Goal: Ask a question: Seek information or help from site administrators or community

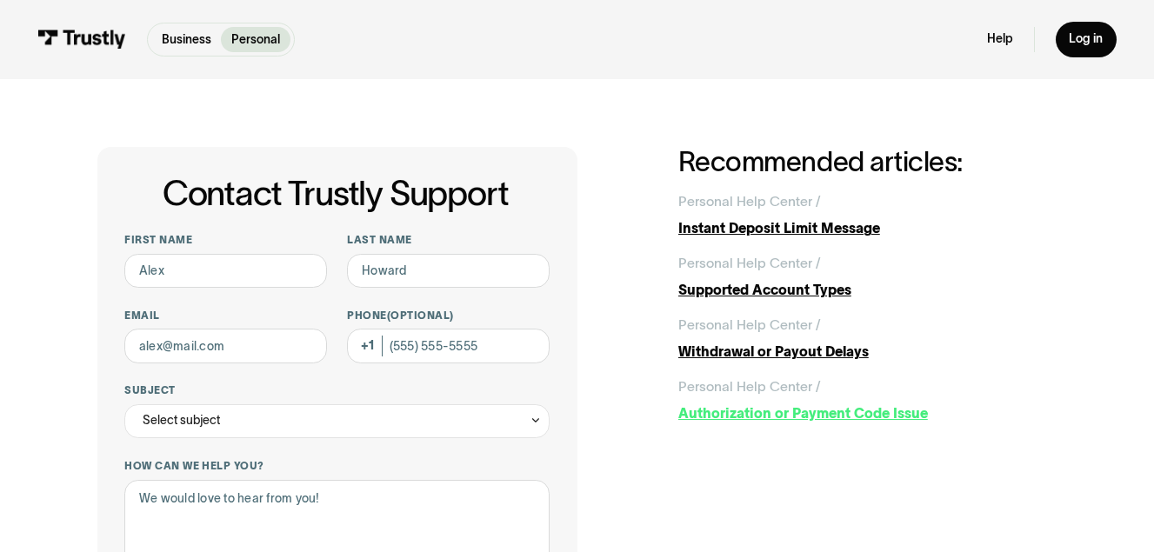
click at [726, 409] on div "Authorization or Payment Code Issue" at bounding box center [867, 414] width 379 height 21
click at [181, 40] on p "Business" at bounding box center [187, 39] width 50 height 18
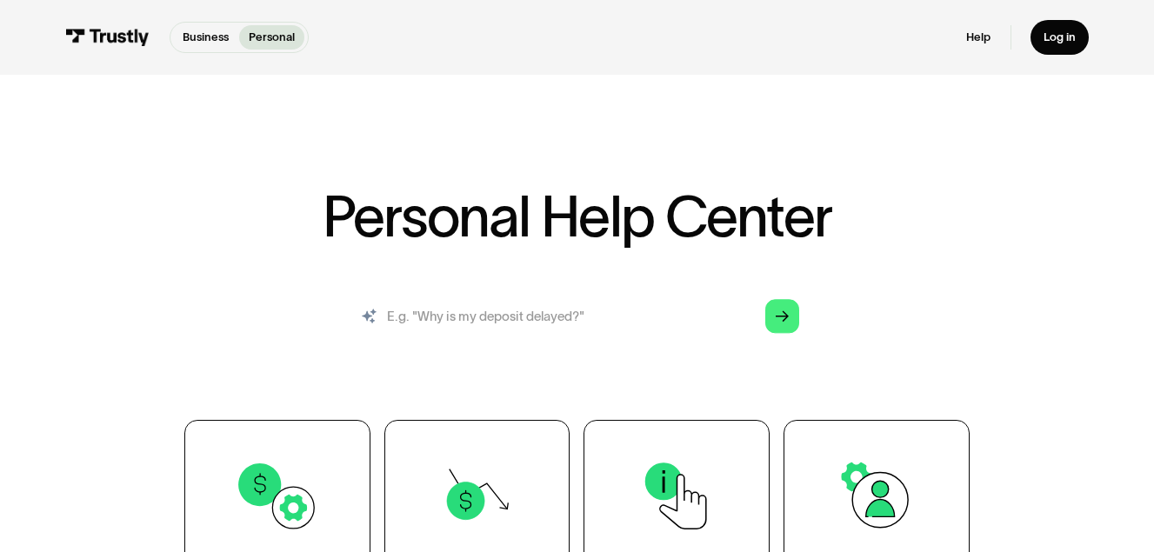
click at [591, 322] on input "search" at bounding box center [577, 317] width 471 height 52
type input "hi"
click at [782, 314] on icon "Arrow Right" at bounding box center [782, 317] width 13 height 14
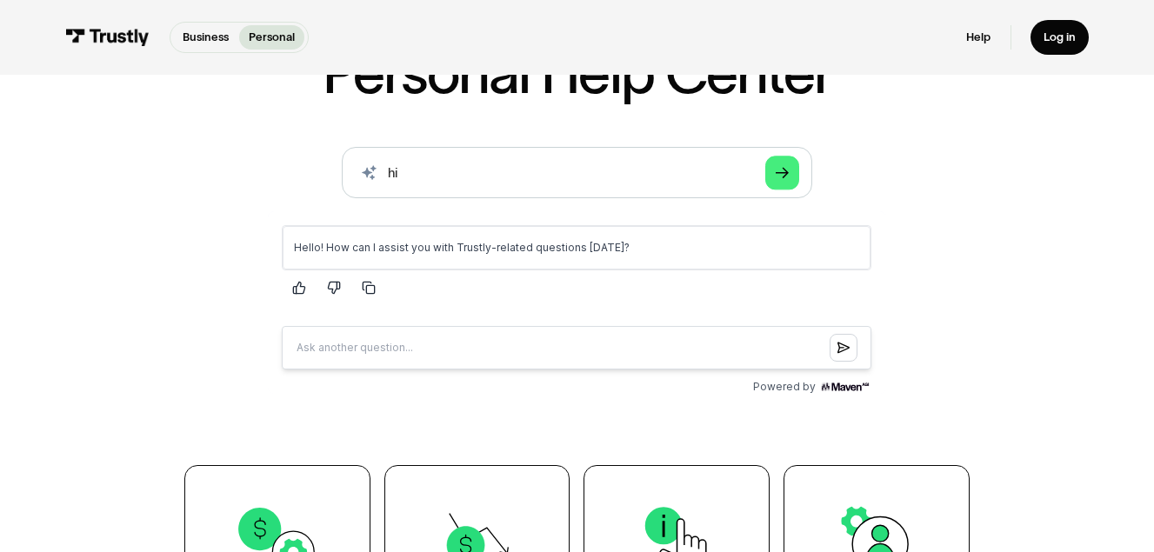
click at [678, 356] on input "Question box" at bounding box center [577, 347] width 590 height 43
drag, startPoint x: 678, startPoint y: 357, endPoint x: 543, endPoint y: 364, distance: 135.9
click at [543, 364] on input "Question box" at bounding box center [577, 347] width 590 height 43
type input "why my deposit is declined"
click at [834, 342] on button "Submit question" at bounding box center [844, 348] width 28 height 28
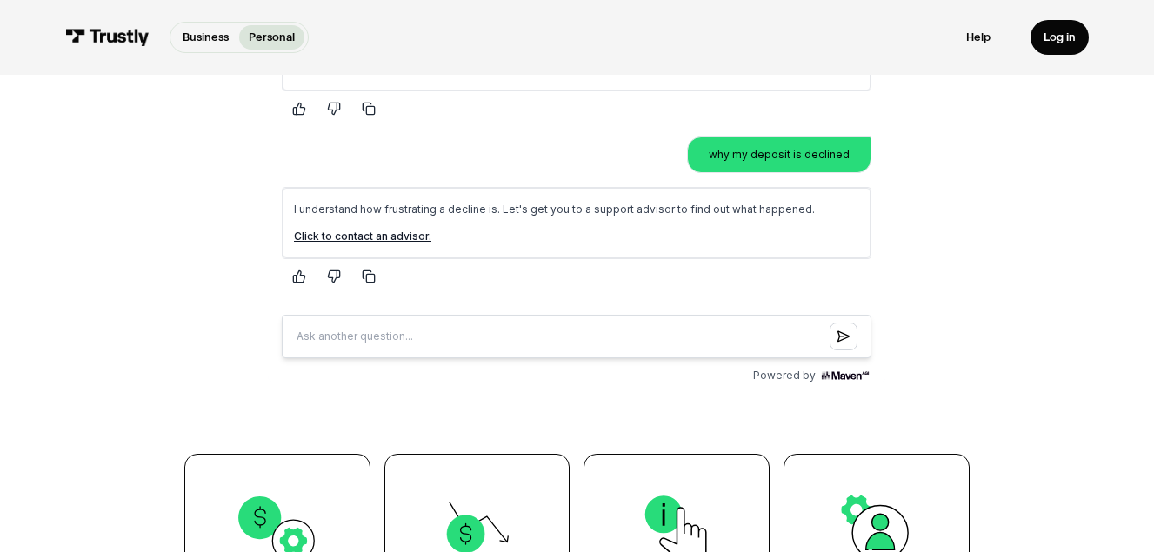
scroll to position [342, 0]
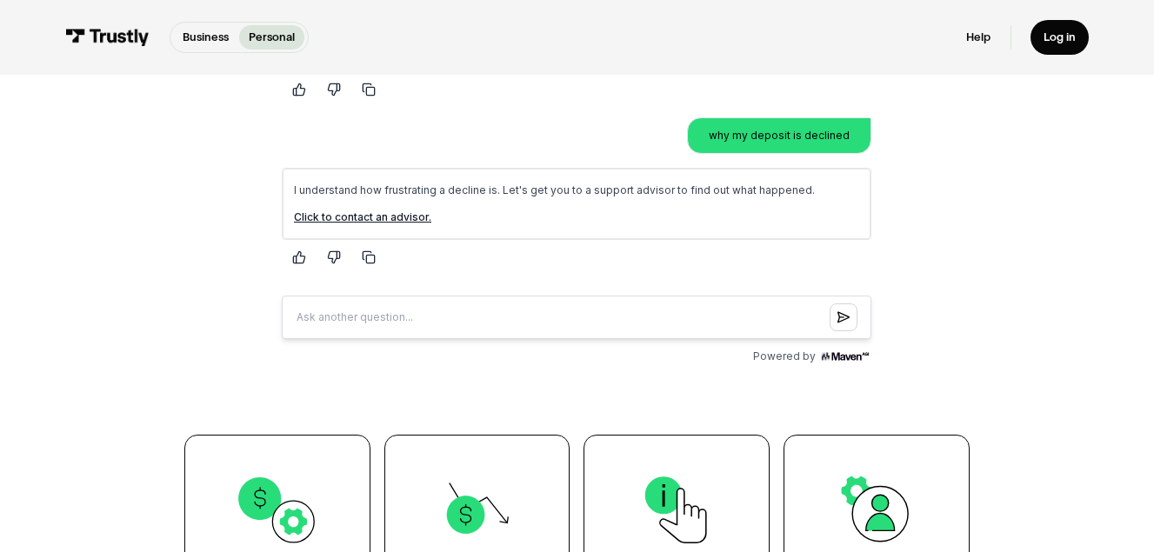
click at [392, 216] on link "Click to contact an advisor." at bounding box center [362, 216] width 137 height 13
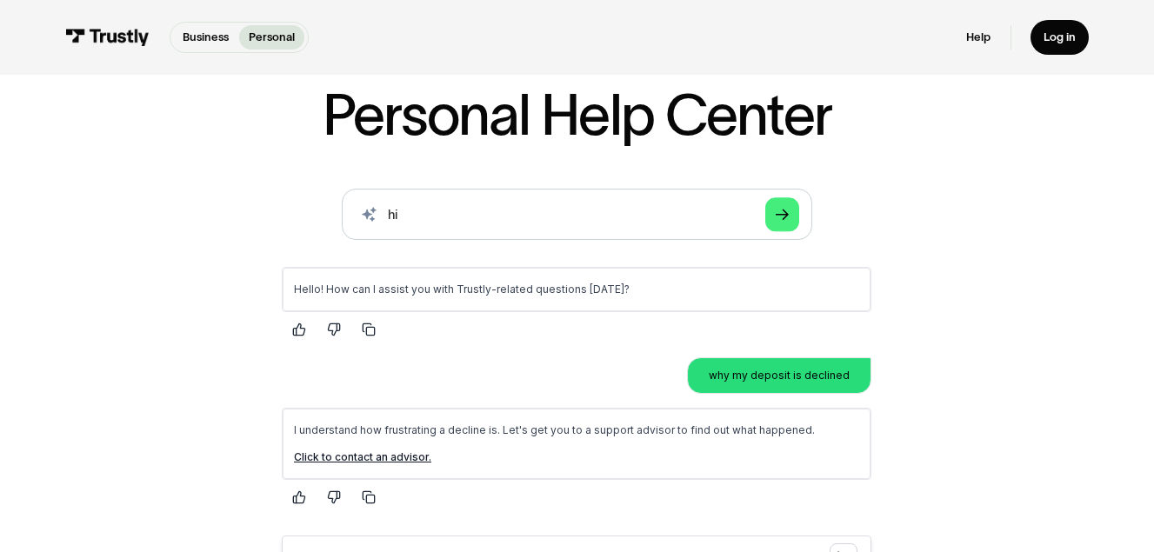
scroll to position [101, 0]
click at [1037, 48] on link "Log in" at bounding box center [1060, 37] width 58 height 34
click at [990, 34] on link "Help" at bounding box center [978, 37] width 24 height 15
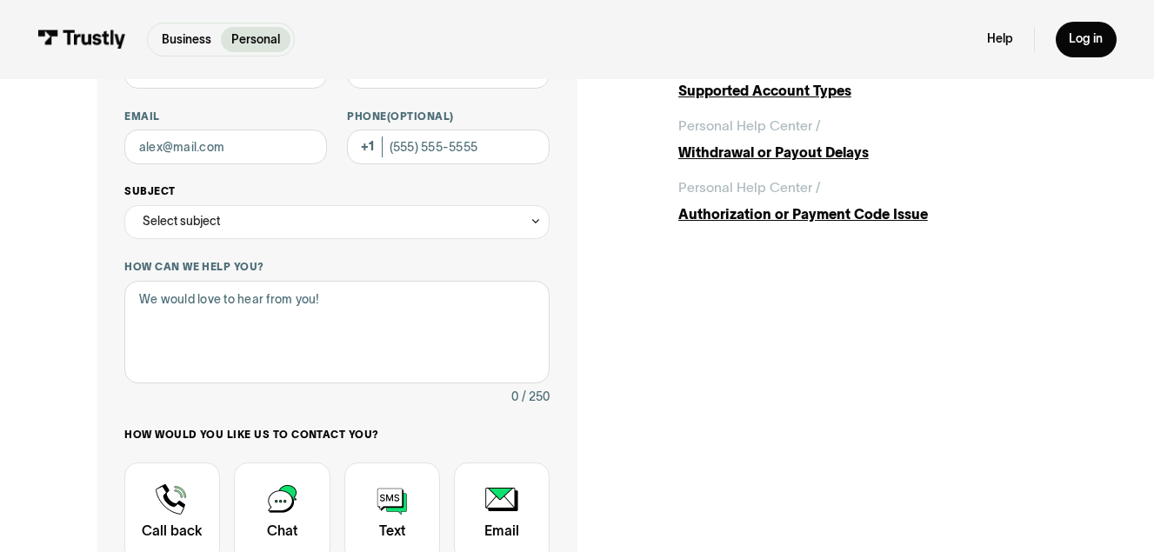
scroll to position [200, 0]
click at [310, 307] on textarea "How can we help you?" at bounding box center [336, 331] width 425 height 103
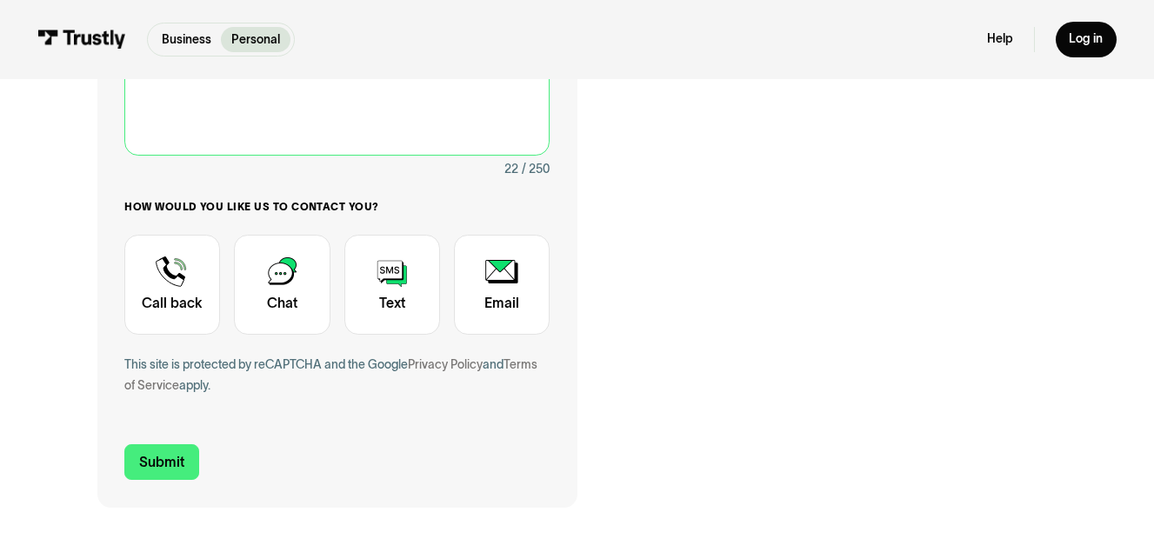
scroll to position [428, 0]
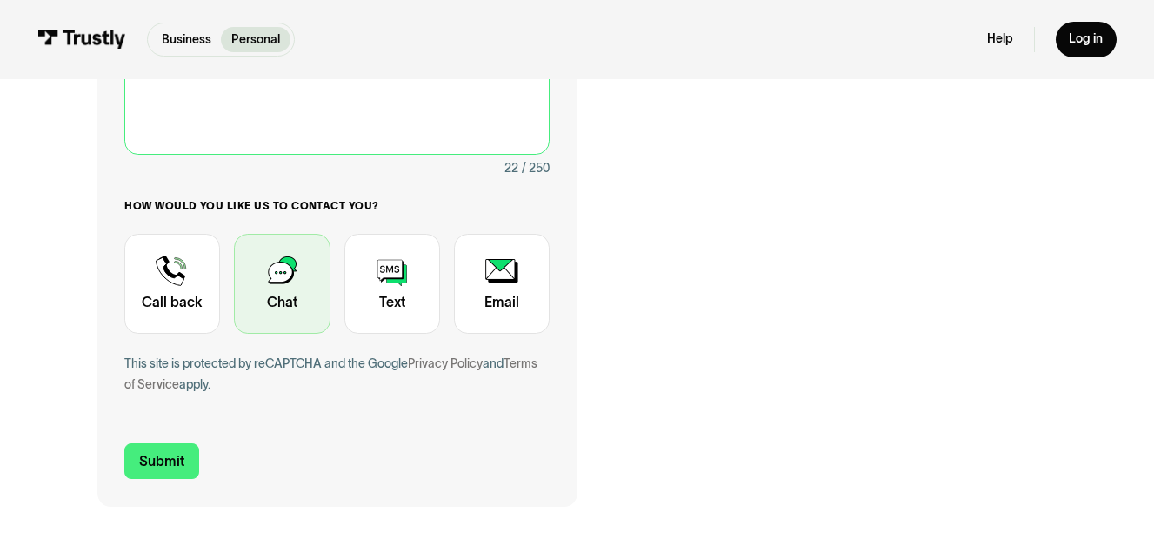
type textarea "my deposit is declined"
click at [282, 290] on div "Contact Trustly Support" at bounding box center [282, 284] width 96 height 100
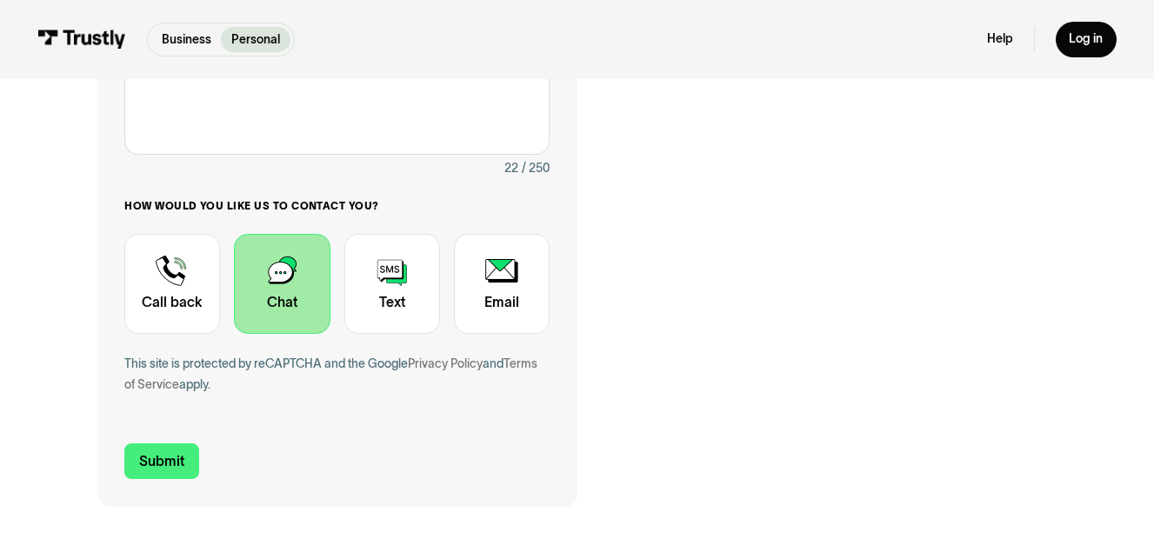
click at [282, 290] on div "Contact Trustly Support" at bounding box center [282, 284] width 96 height 100
click at [276, 298] on div "Contact Trustly Support" at bounding box center [282, 284] width 96 height 100
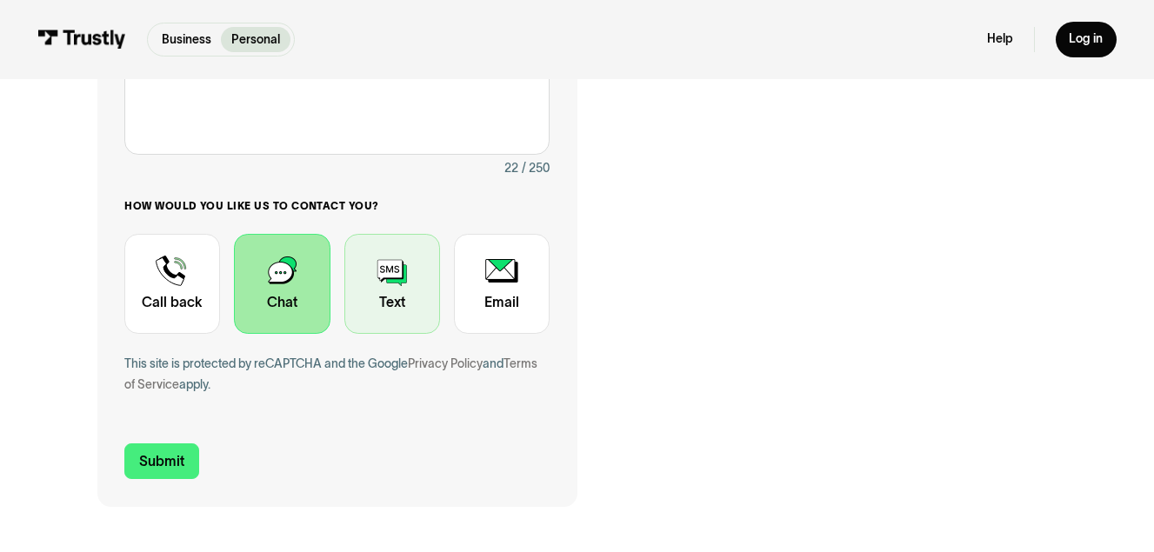
click at [410, 284] on div "Contact Trustly Support" at bounding box center [392, 284] width 96 height 100
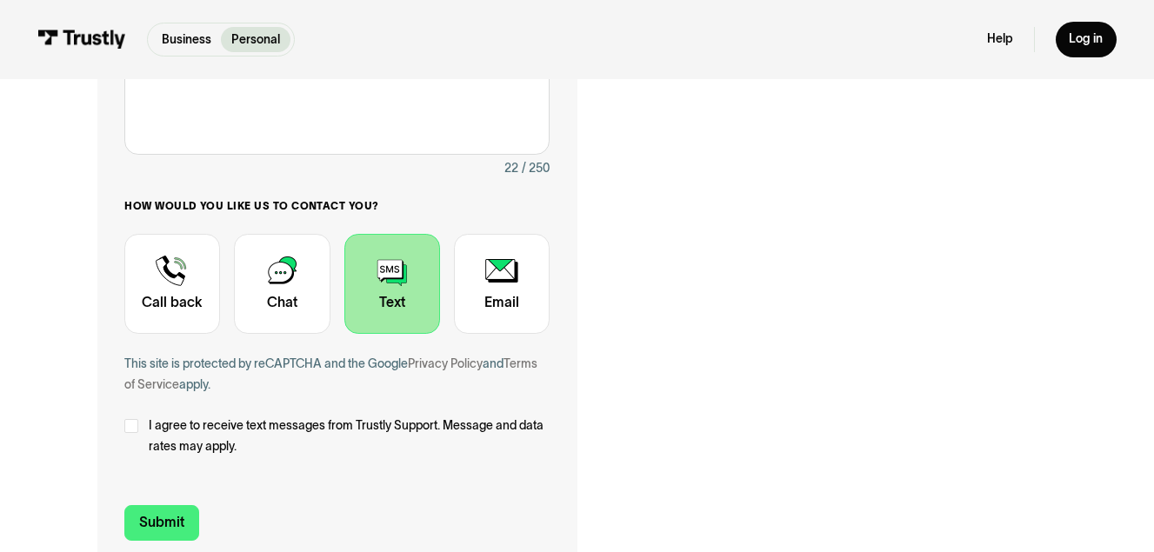
click at [147, 545] on div "Contact Trustly Support First name Last name Email Phone (Optional) Subject Sel…" at bounding box center [337, 143] width 480 height 849
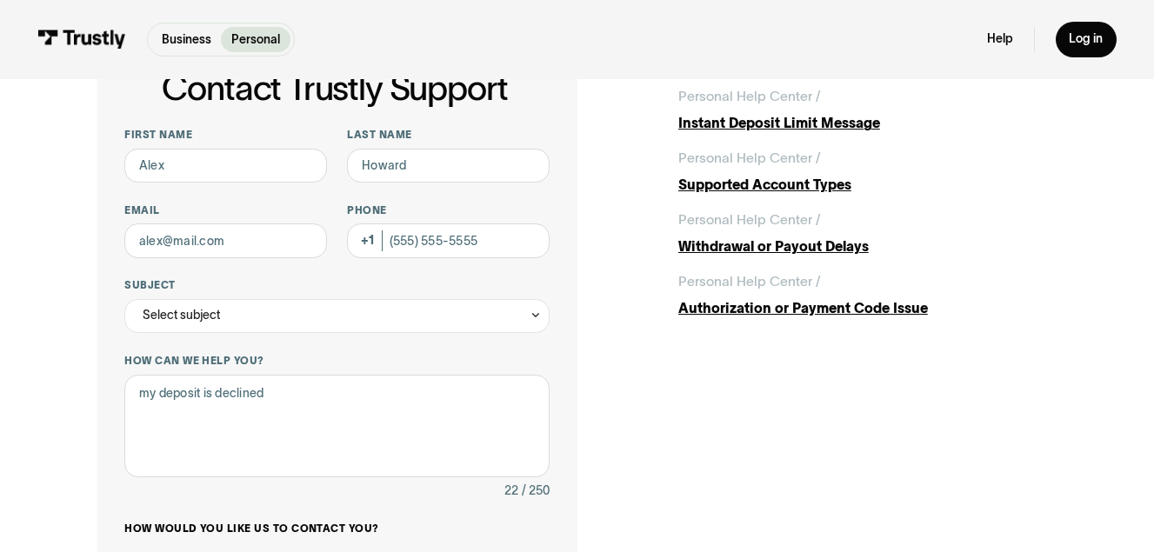
scroll to position [104, 0]
click at [332, 317] on div "Select subject" at bounding box center [336, 317] width 425 height 34
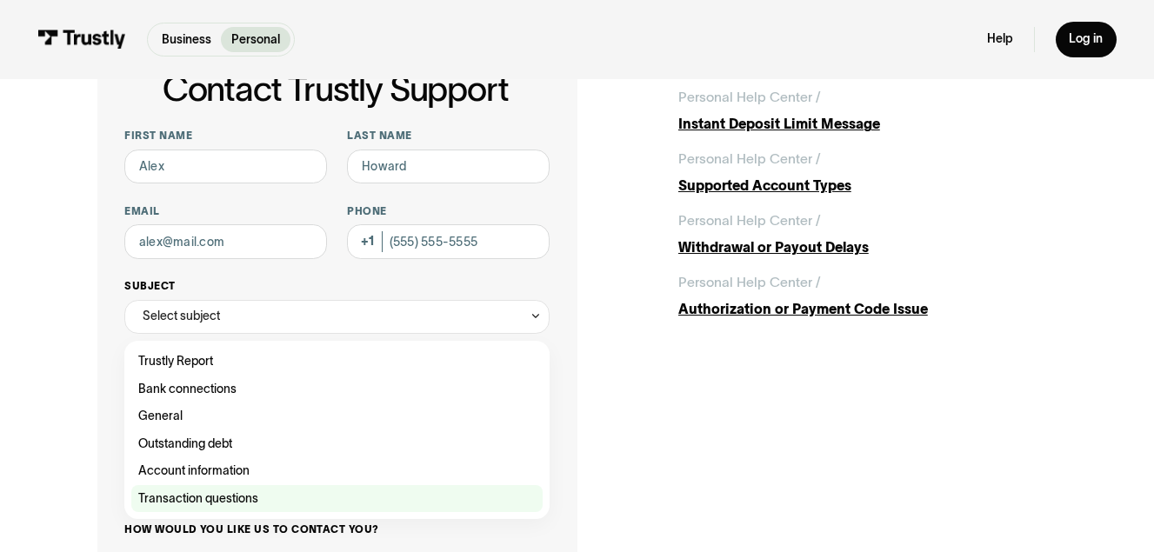
click at [196, 496] on div "Contact Trustly Support" at bounding box center [336, 499] width 411 height 28
type input "**********"
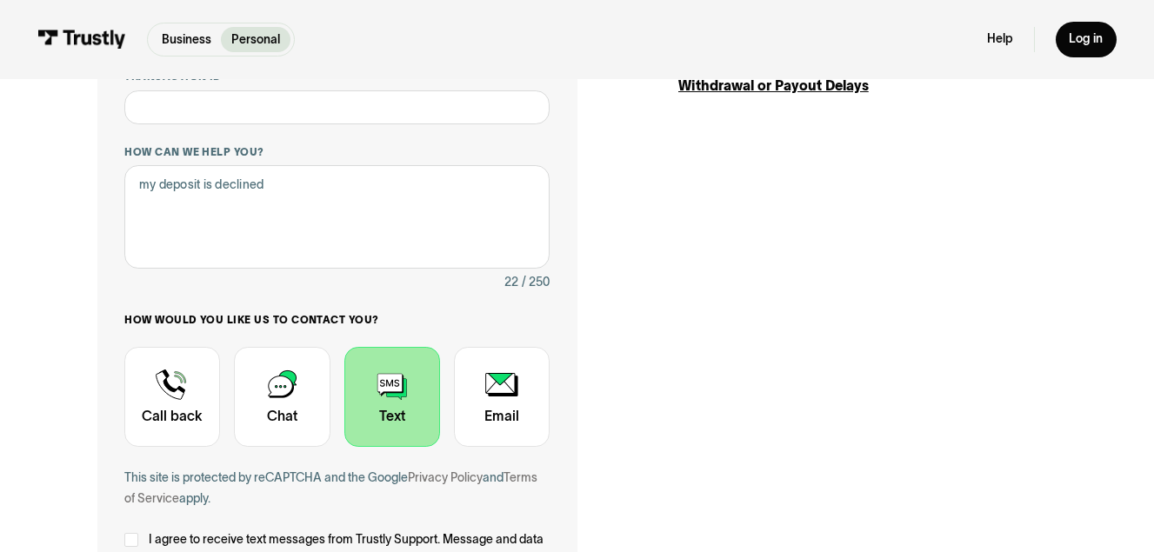
scroll to position [424, 0]
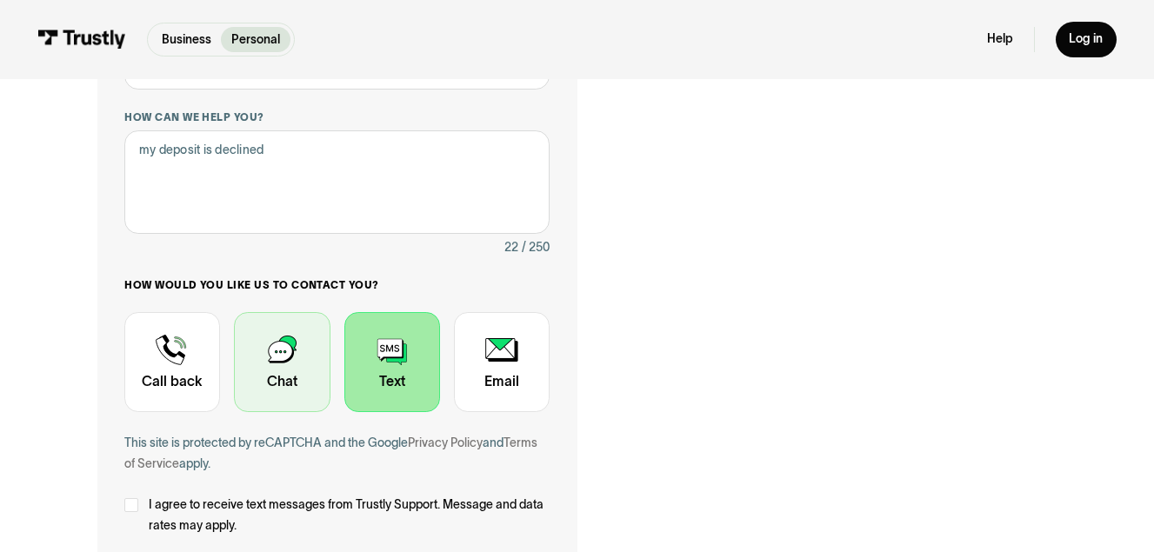
click at [266, 376] on div "Contact Trustly Support" at bounding box center [282, 362] width 96 height 100
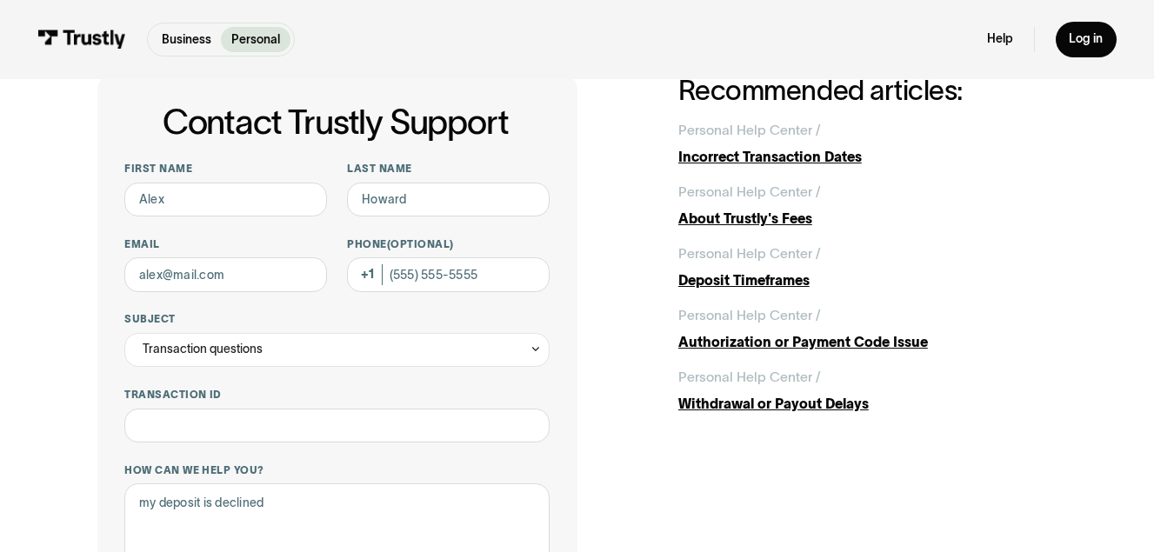
scroll to position [70, 0]
click at [173, 201] on input "First name" at bounding box center [225, 201] width 203 height 34
type input "Steph naitchy"
type input "Denis"
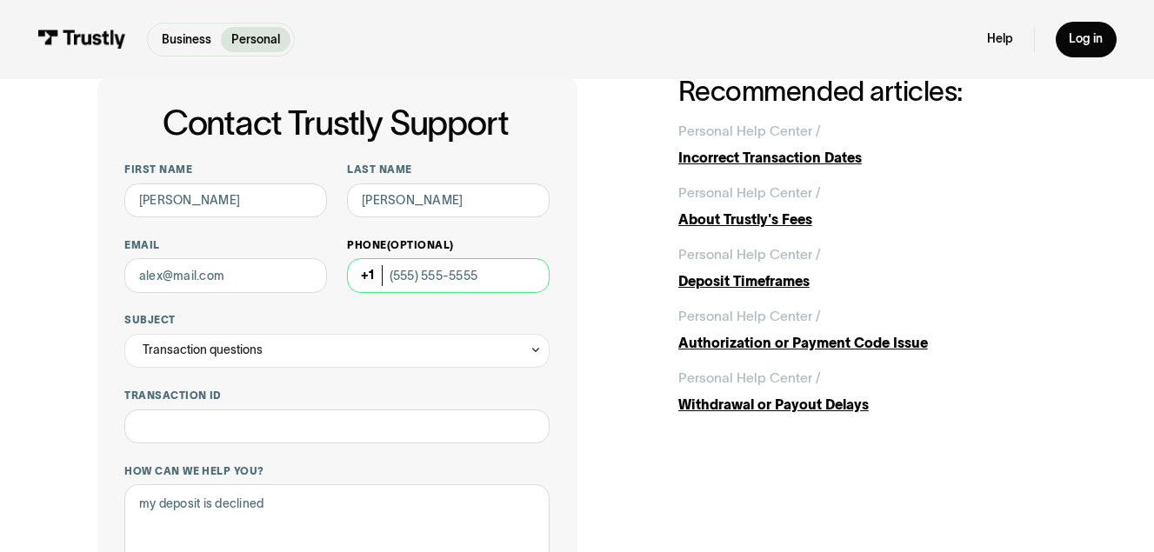
click at [393, 277] on input "Phone (Optional)" at bounding box center [448, 275] width 203 height 34
type input "(754) 316-9036"
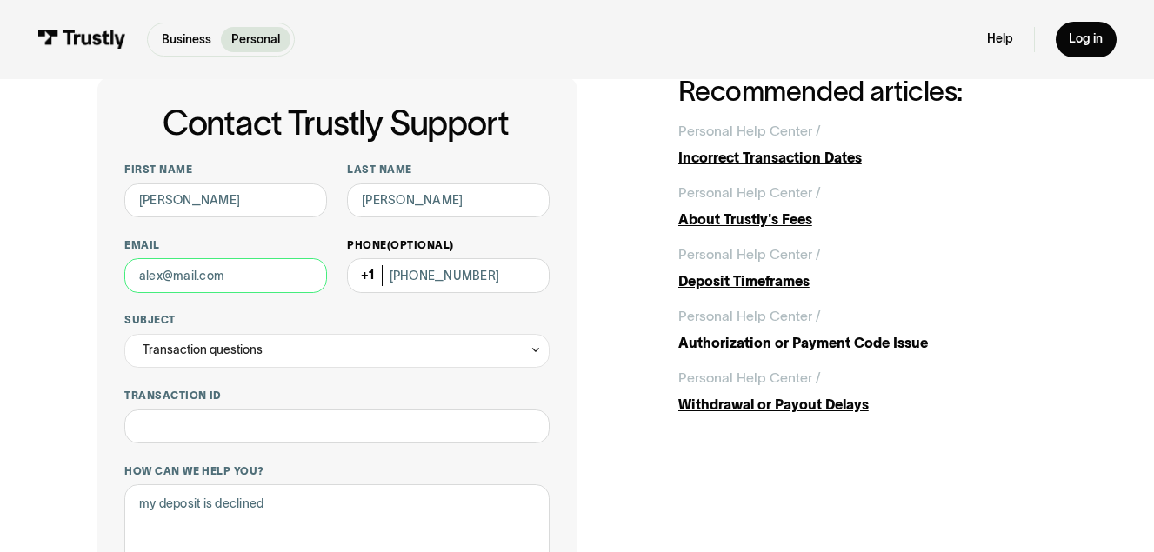
type input "stephdenis11@gmail.com"
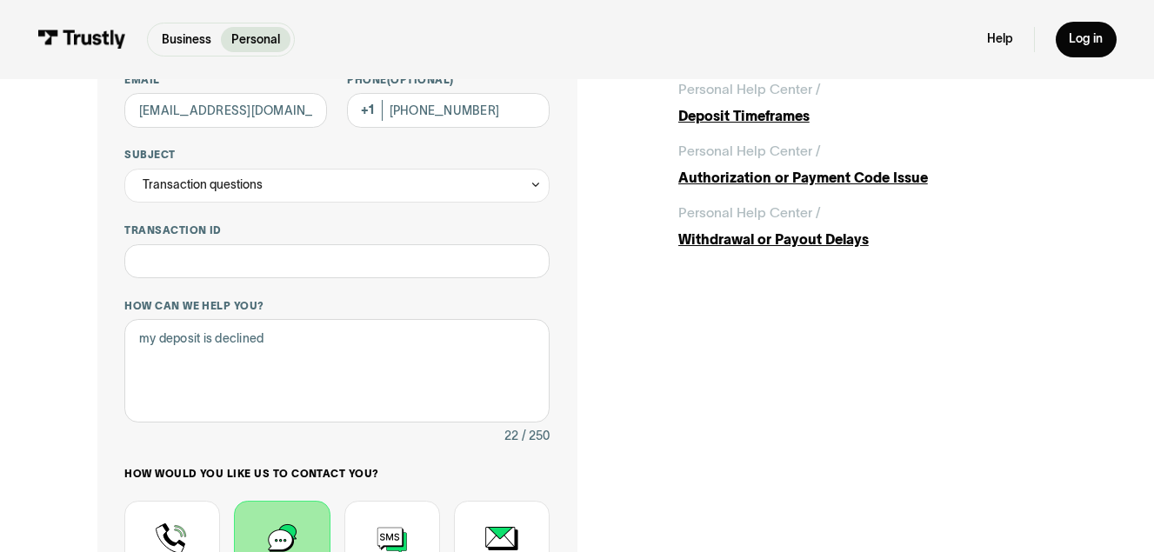
scroll to position [228, 0]
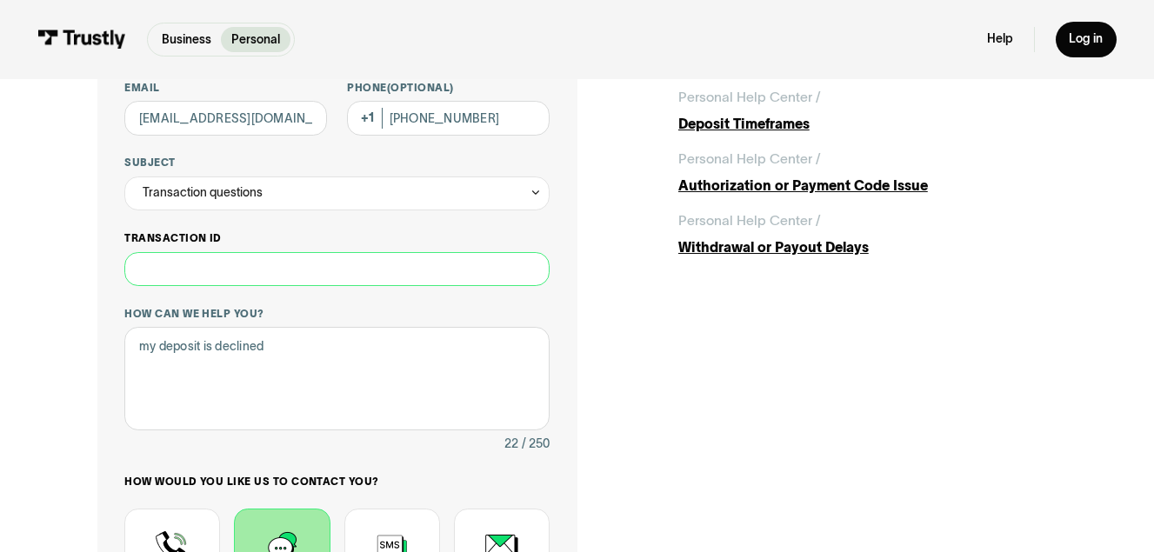
click at [227, 264] on input "Transaction ID" at bounding box center [336, 269] width 425 height 34
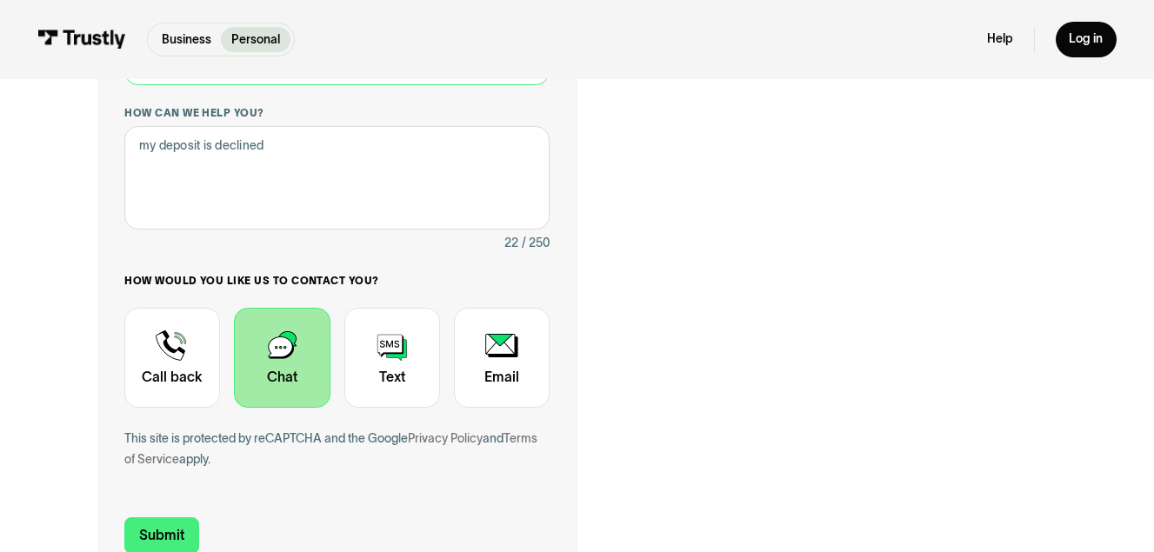
scroll to position [541, 0]
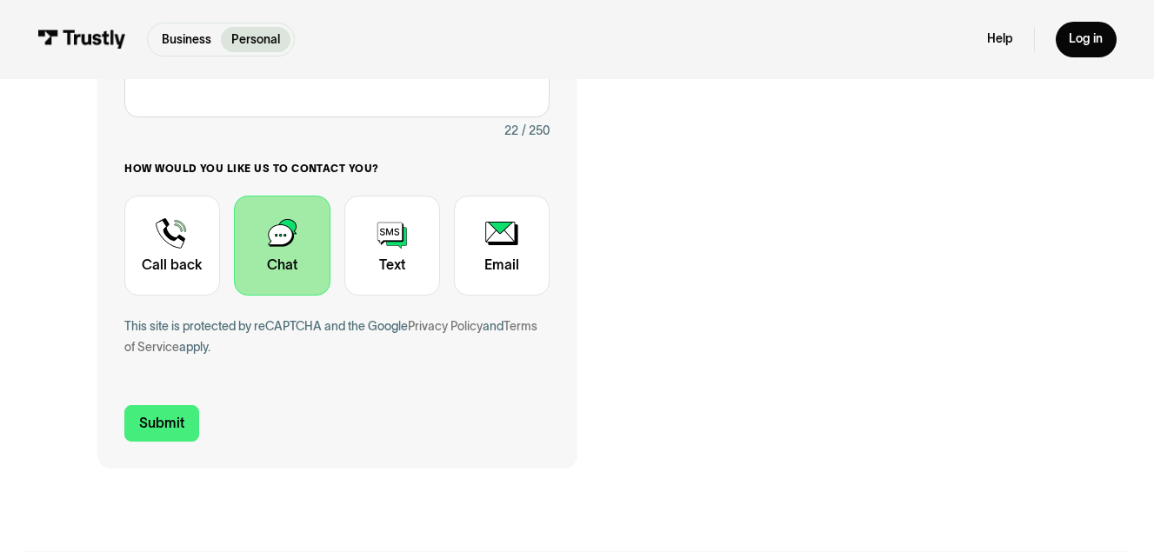
type input "*****"
click at [167, 404] on form "**********" at bounding box center [336, 67] width 425 height 750
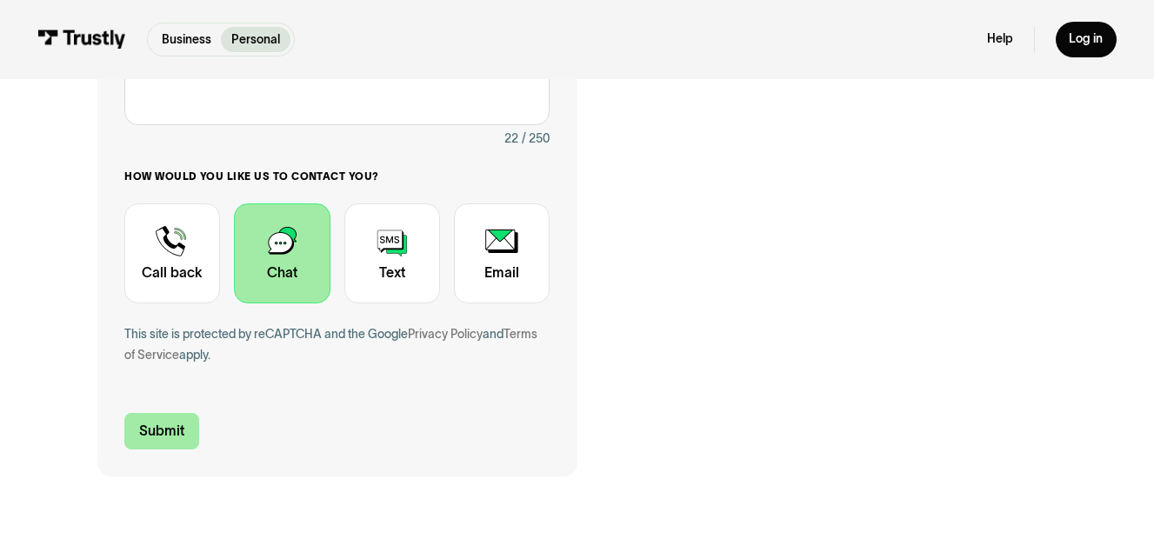
scroll to position [534, 0]
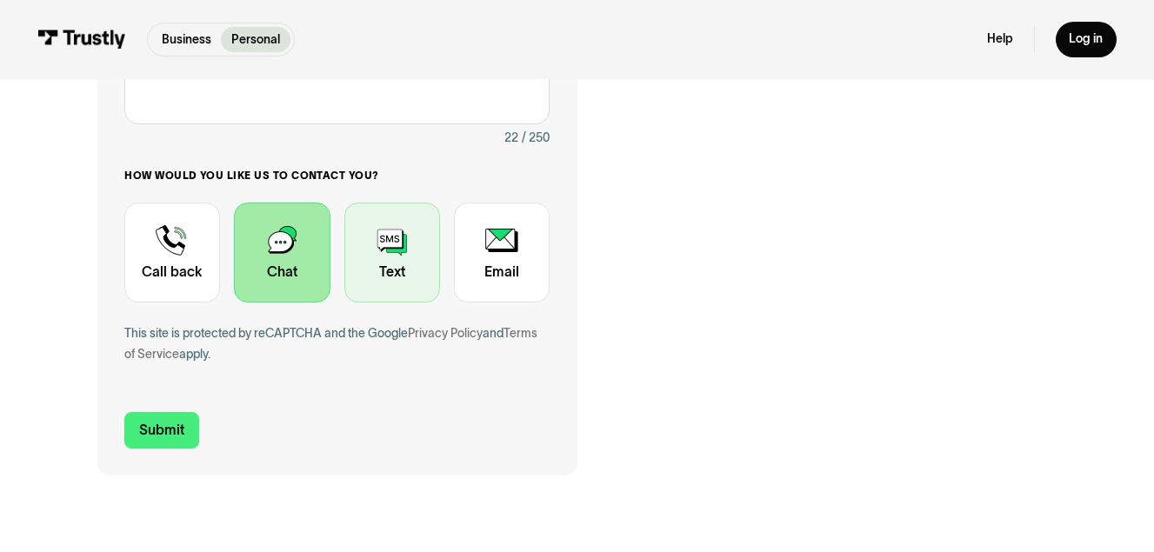
click at [387, 278] on div "Contact Trustly Support" at bounding box center [392, 253] width 96 height 100
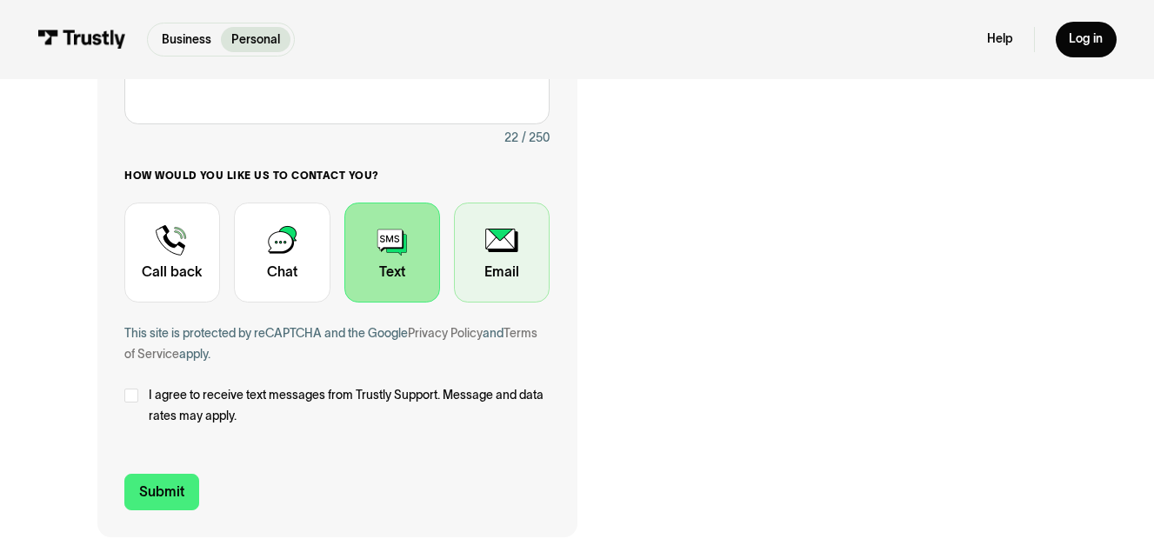
click at [491, 273] on div "Contact Trustly Support" at bounding box center [502, 253] width 96 height 100
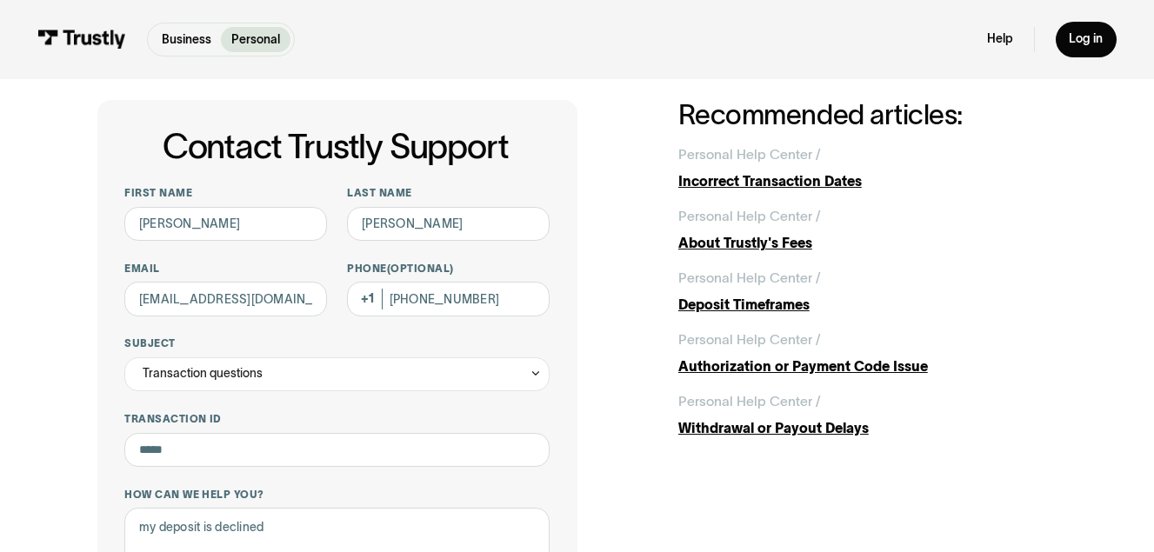
scroll to position [46, 0]
click at [710, 335] on div "Personal Help Center /" at bounding box center [749, 341] width 143 height 21
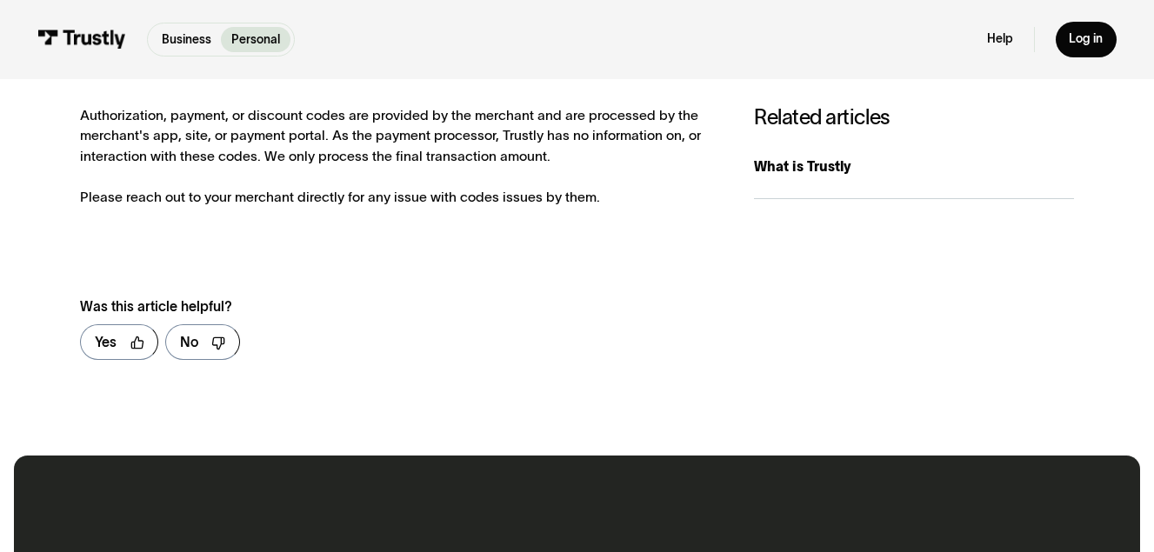
scroll to position [350, 0]
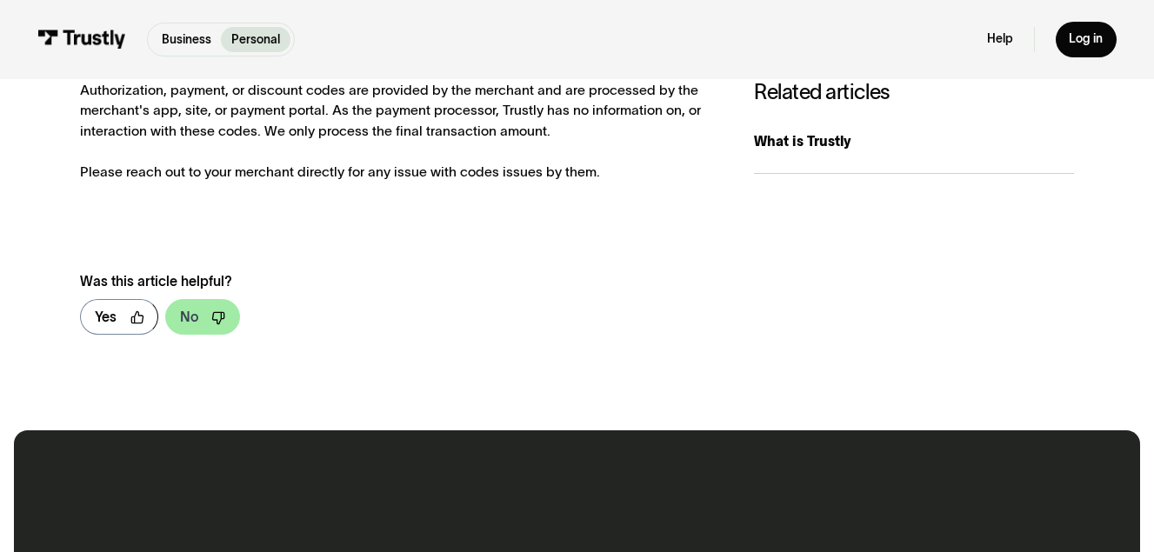
click at [211, 316] on icon at bounding box center [218, 318] width 14 height 14
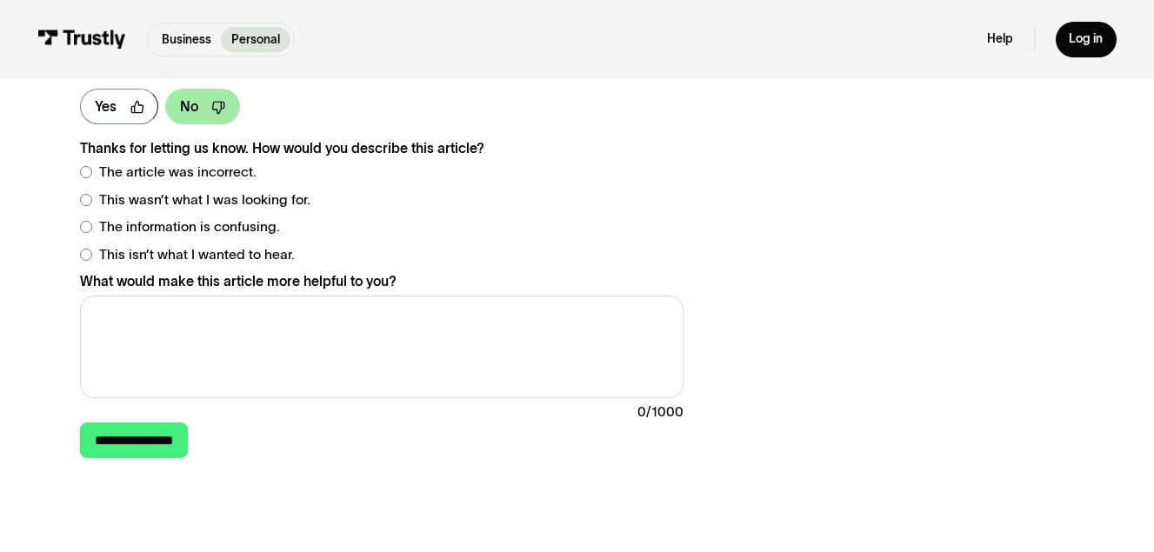
scroll to position [561, 0]
click at [119, 230] on span "The information is confusing." at bounding box center [189, 226] width 181 height 21
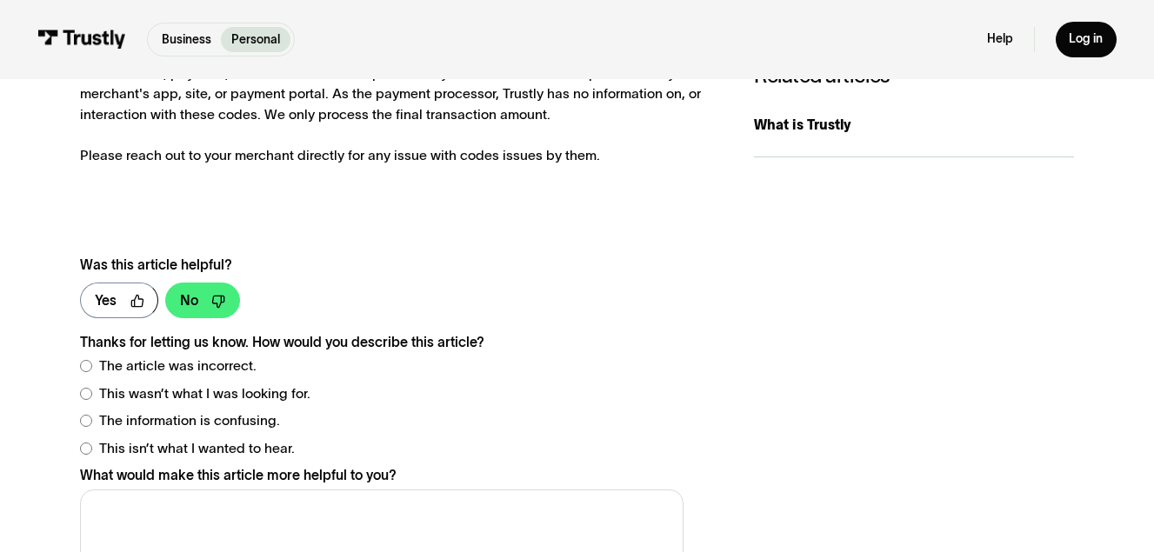
scroll to position [364, 0]
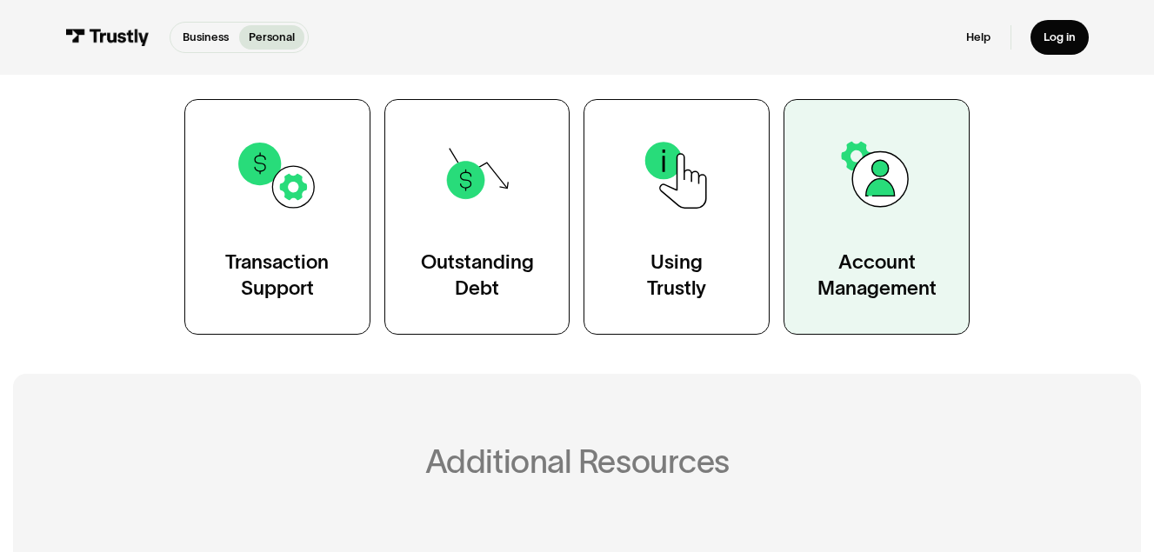
scroll to position [324, 0]
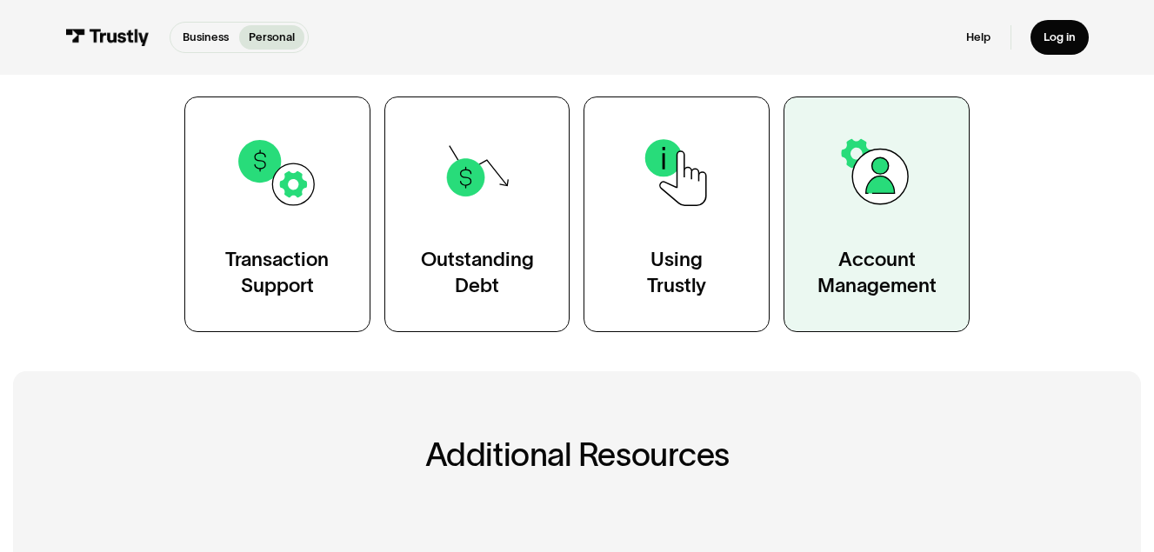
click at [890, 183] on img at bounding box center [876, 172] width 84 height 84
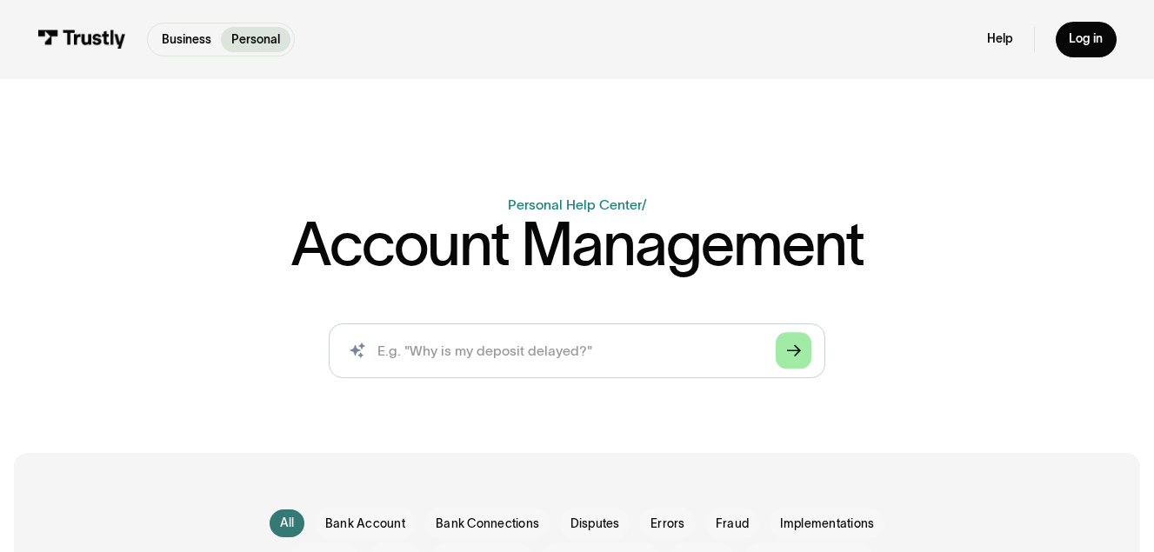
click at [799, 352] on polygon "Search" at bounding box center [794, 350] width 14 height 11
click at [731, 354] on input "search" at bounding box center [577, 351] width 497 height 55
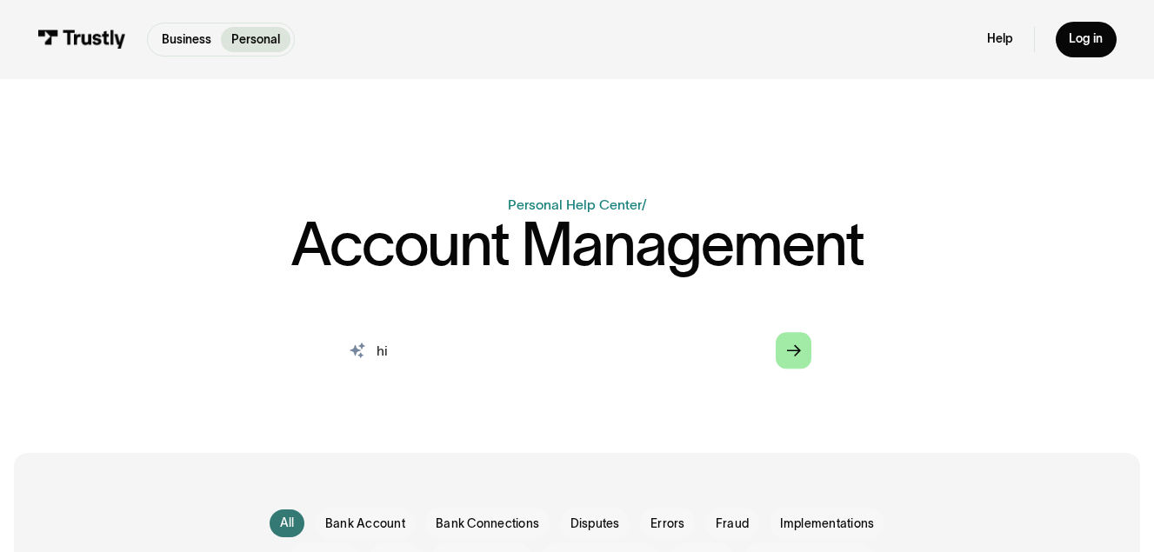
type input "hi"
click at [796, 339] on link "Arrow Right" at bounding box center [794, 350] width 36 height 36
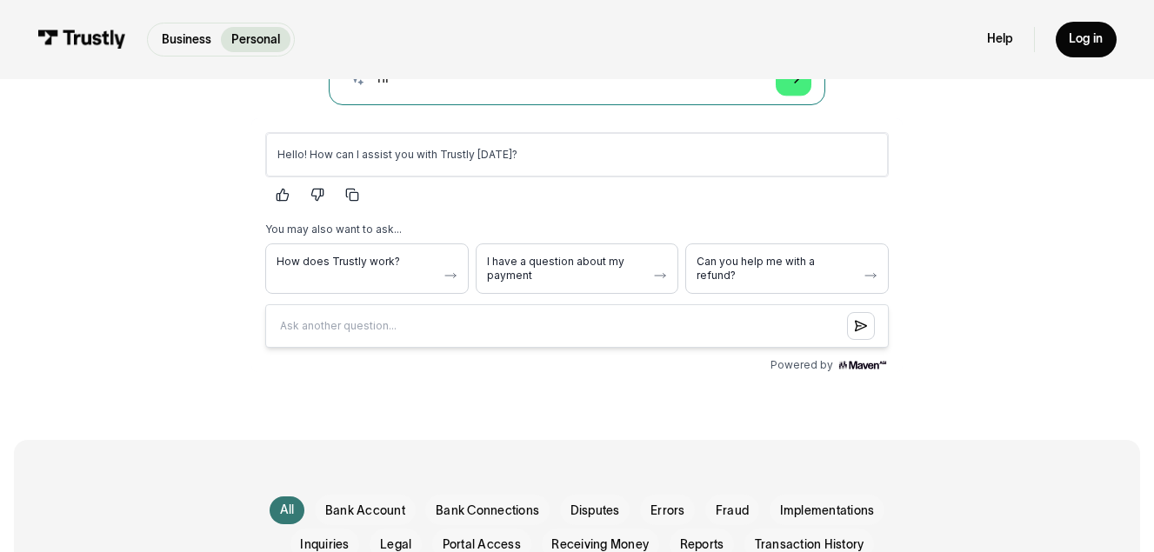
scroll to position [268, 0]
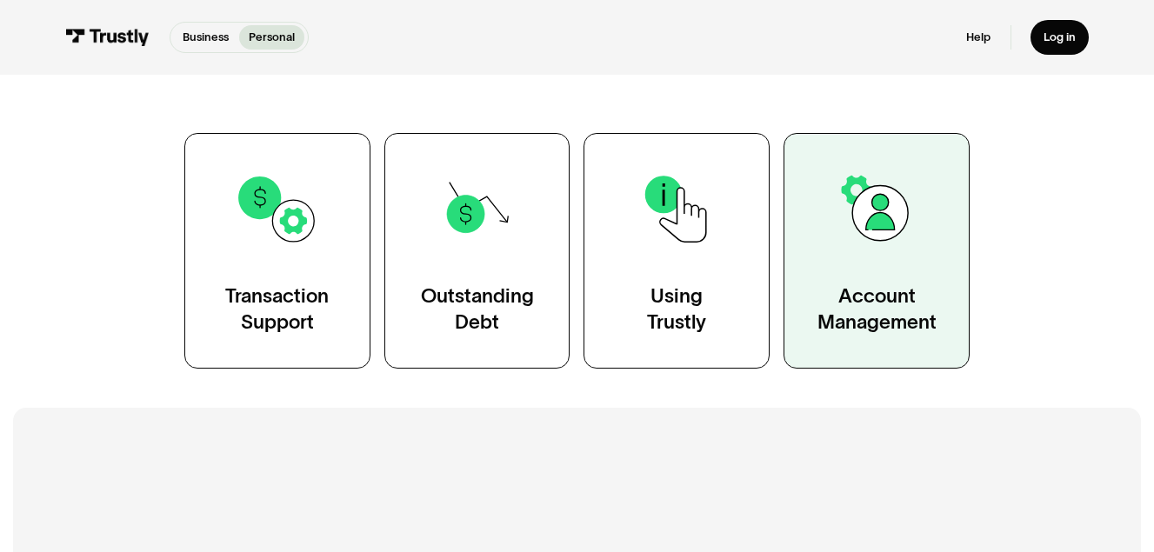
scroll to position [289, 0]
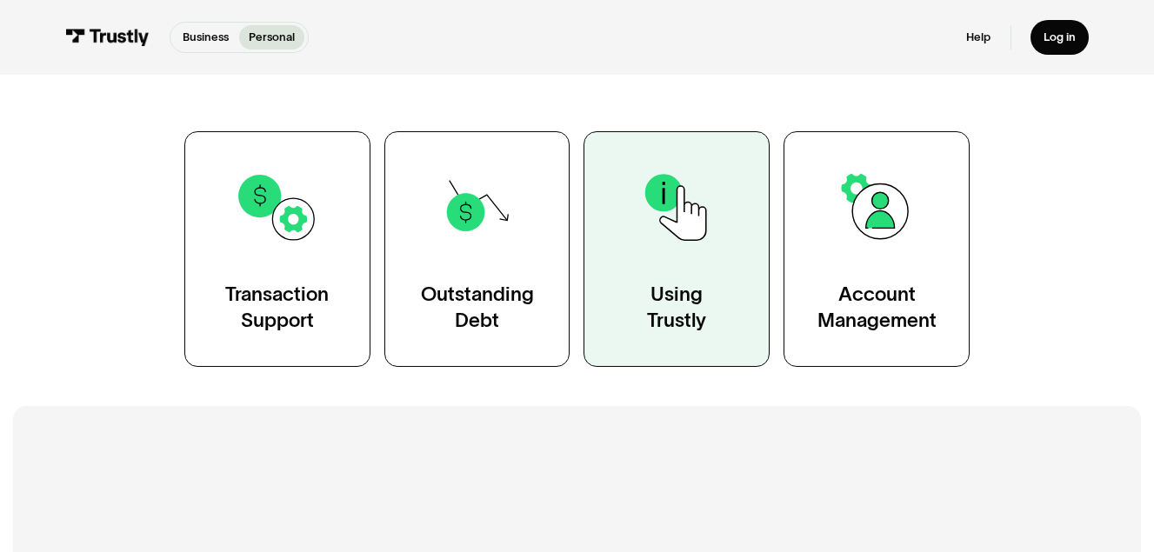
click at [693, 289] on div "Using Trustly" at bounding box center [676, 308] width 59 height 52
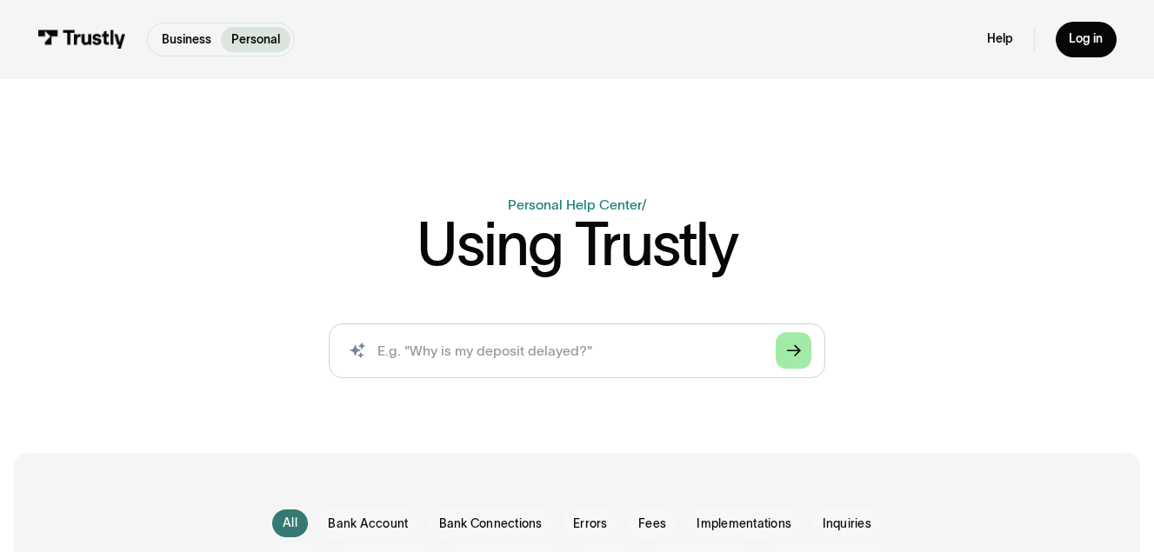
click at [796, 357] on div "Arrow Right" at bounding box center [794, 351] width 14 height 14
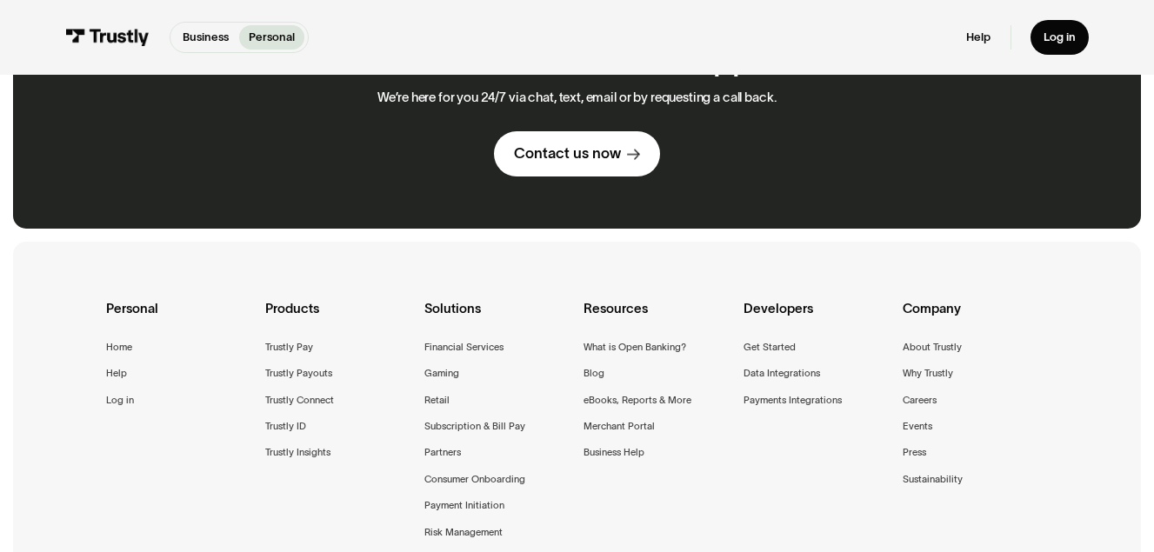
scroll to position [1144, 0]
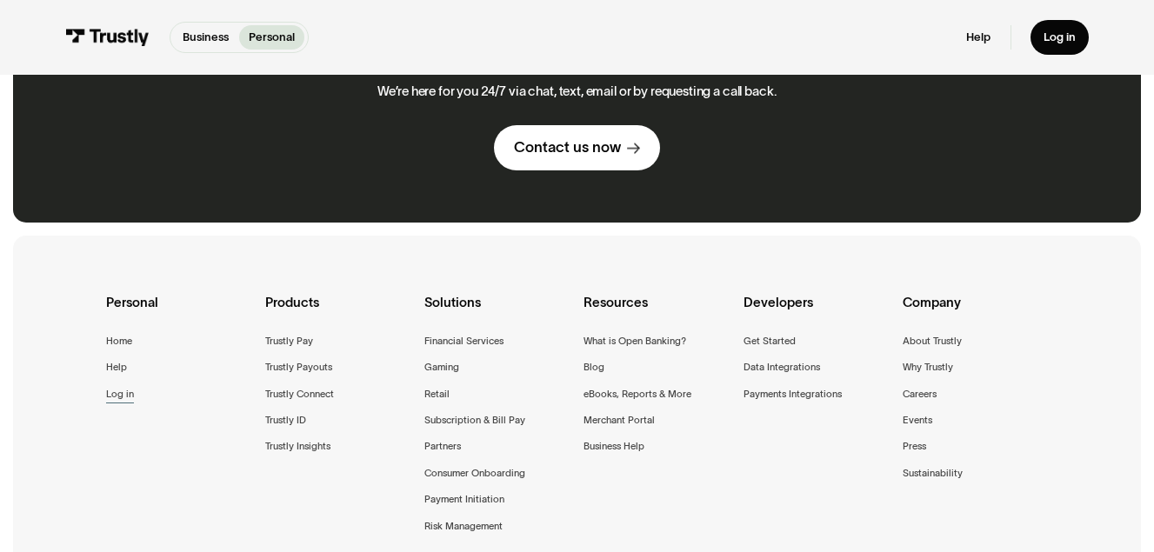
click at [113, 398] on div "Log in" at bounding box center [120, 394] width 28 height 17
click at [124, 367] on div "Help" at bounding box center [116, 367] width 21 height 17
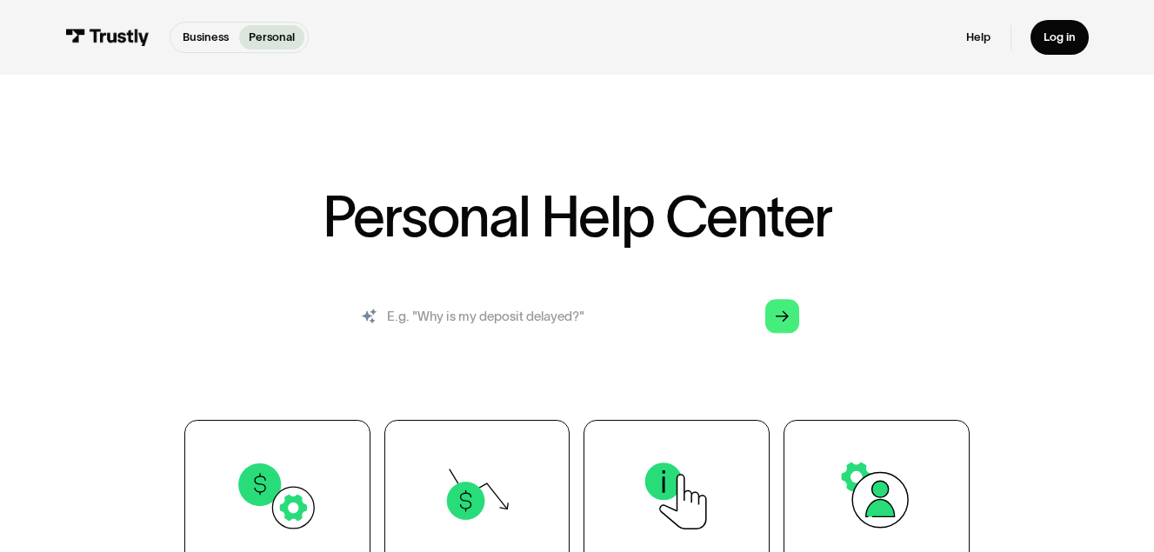
click at [477, 325] on input "search" at bounding box center [577, 317] width 471 height 52
type input "hi"
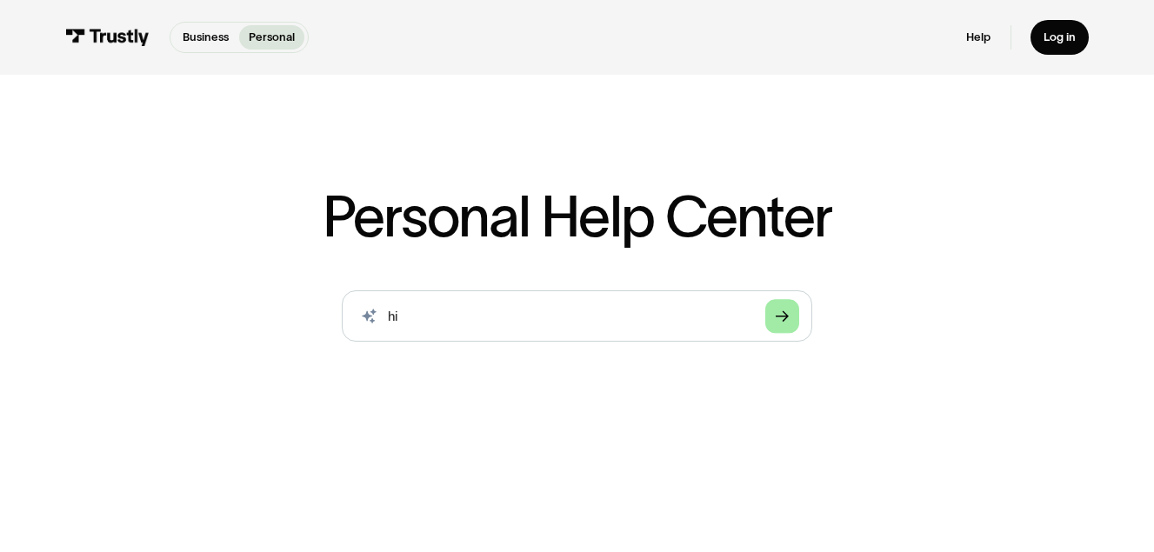
click at [789, 310] on link "Arrow Right" at bounding box center [782, 316] width 34 height 34
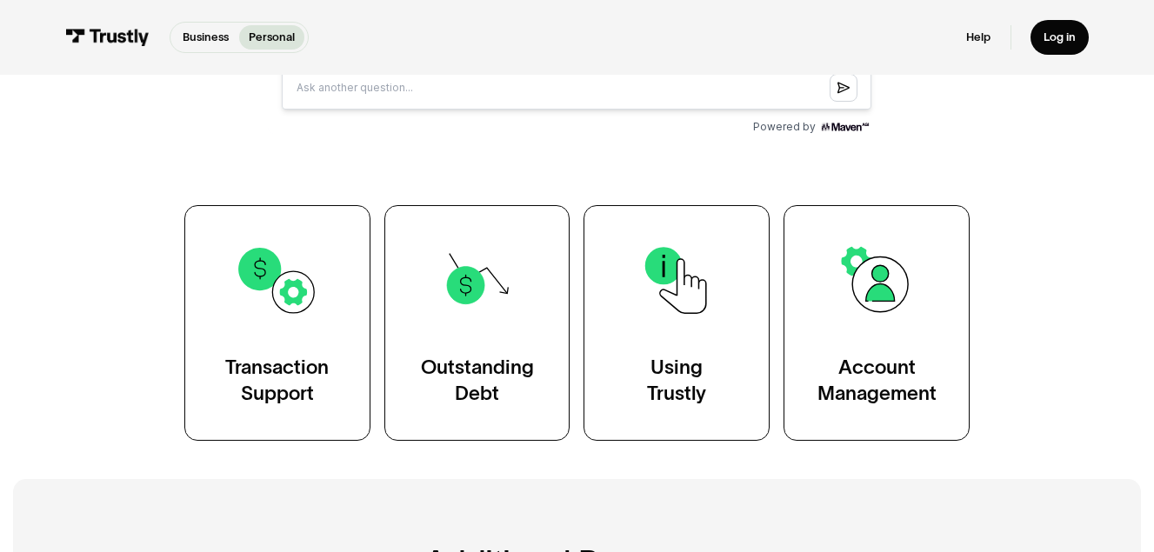
scroll to position [445, 0]
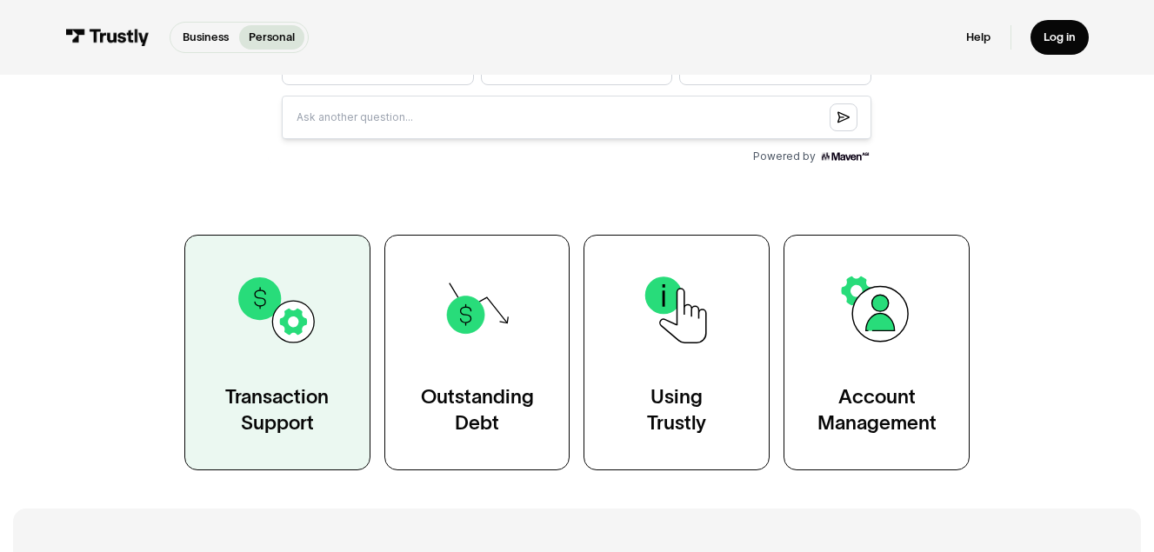
click at [283, 381] on link "Transaction Support" at bounding box center [277, 353] width 186 height 236
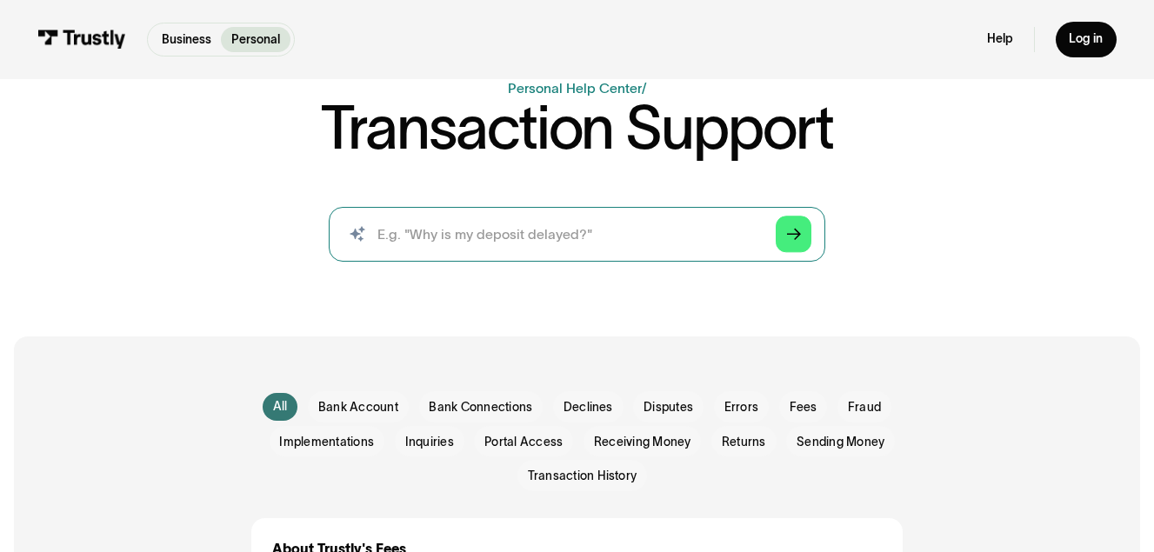
scroll to position [153, 0]
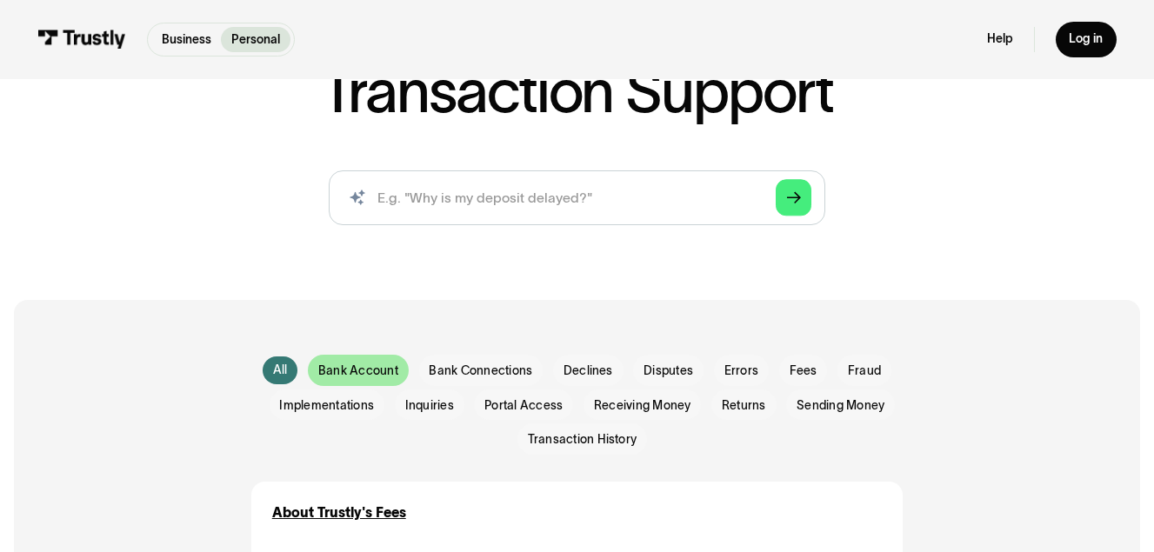
click at [391, 385] on div "Email Form" at bounding box center [358, 370] width 101 height 30
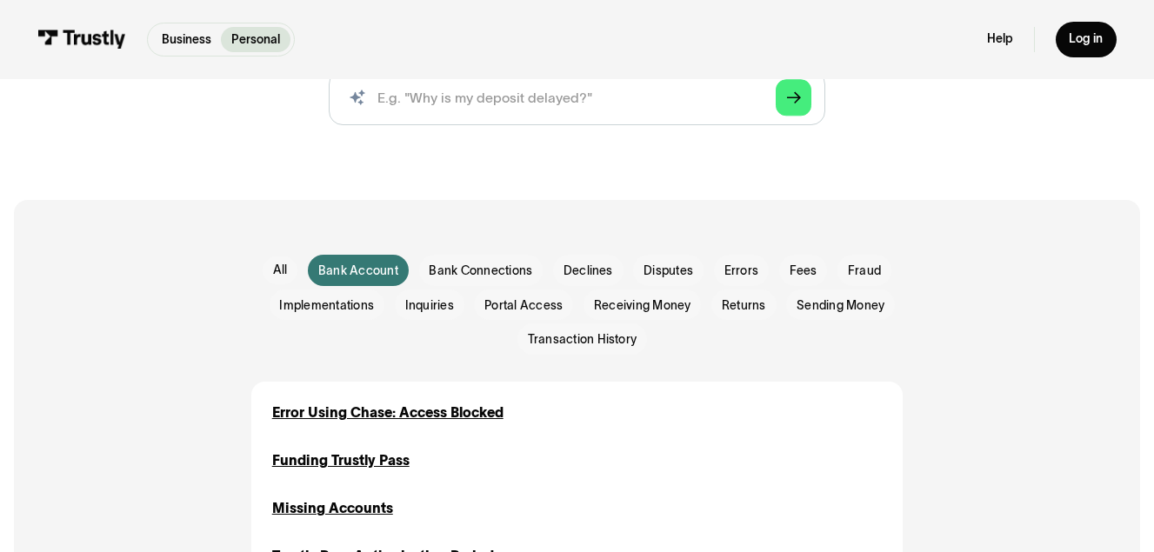
scroll to position [257, 0]
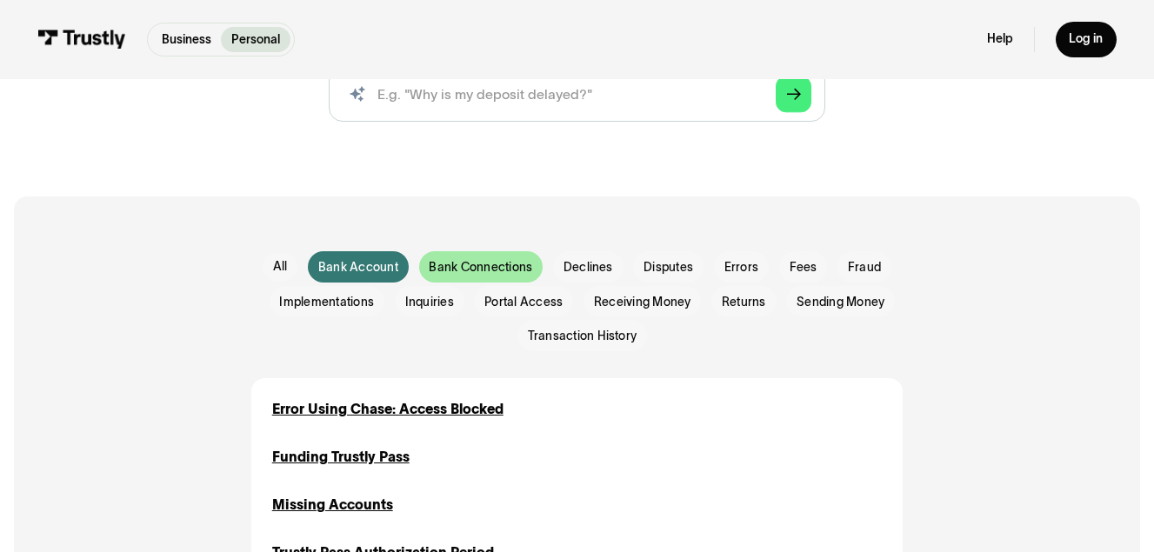
click at [481, 264] on span "Bank Connections" at bounding box center [481, 267] width 104 height 17
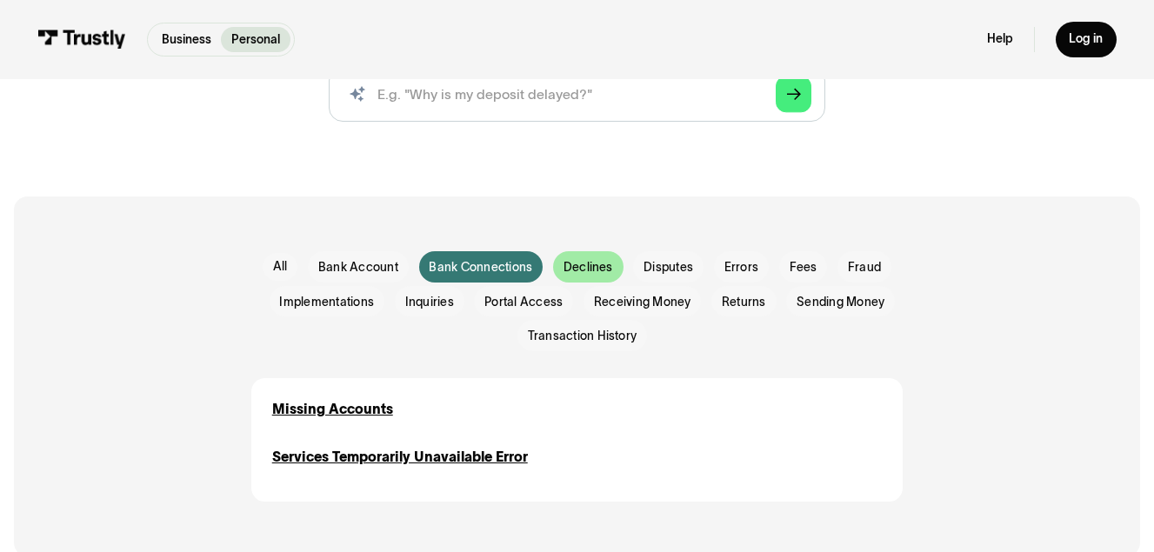
click at [577, 264] on span "Declines" at bounding box center [589, 267] width 50 height 17
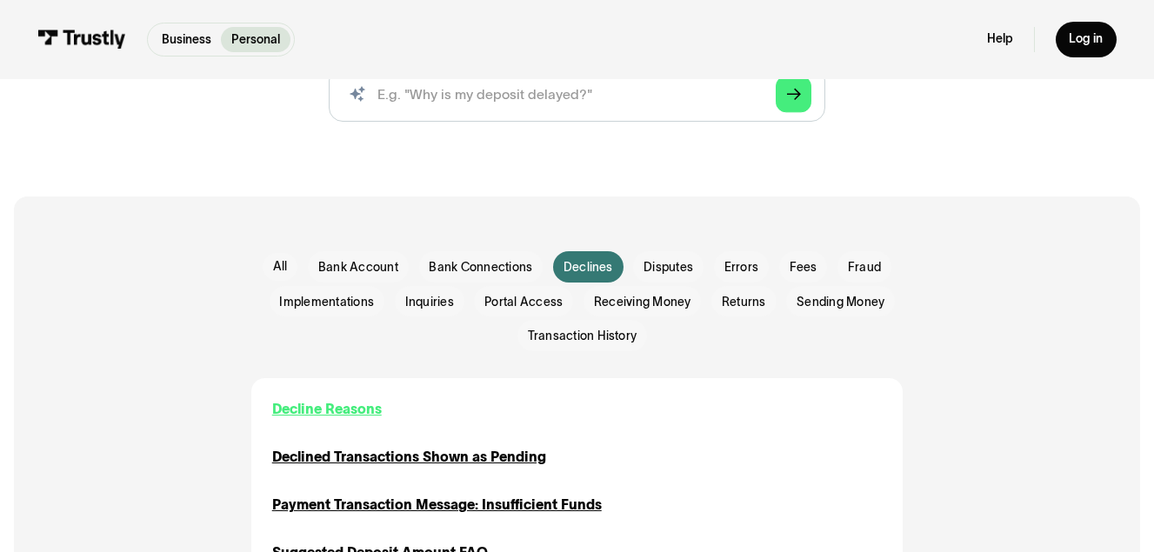
click at [351, 404] on div "Decline Reasons" at bounding box center [327, 409] width 110 height 21
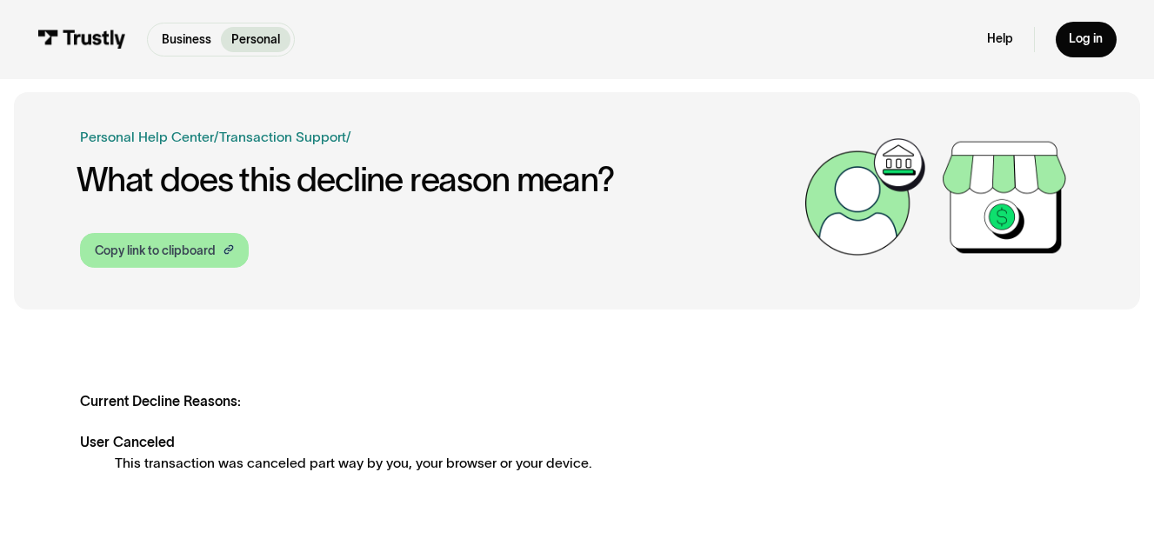
click at [195, 257] on div "Copy link to clipboard" at bounding box center [155, 251] width 121 height 18
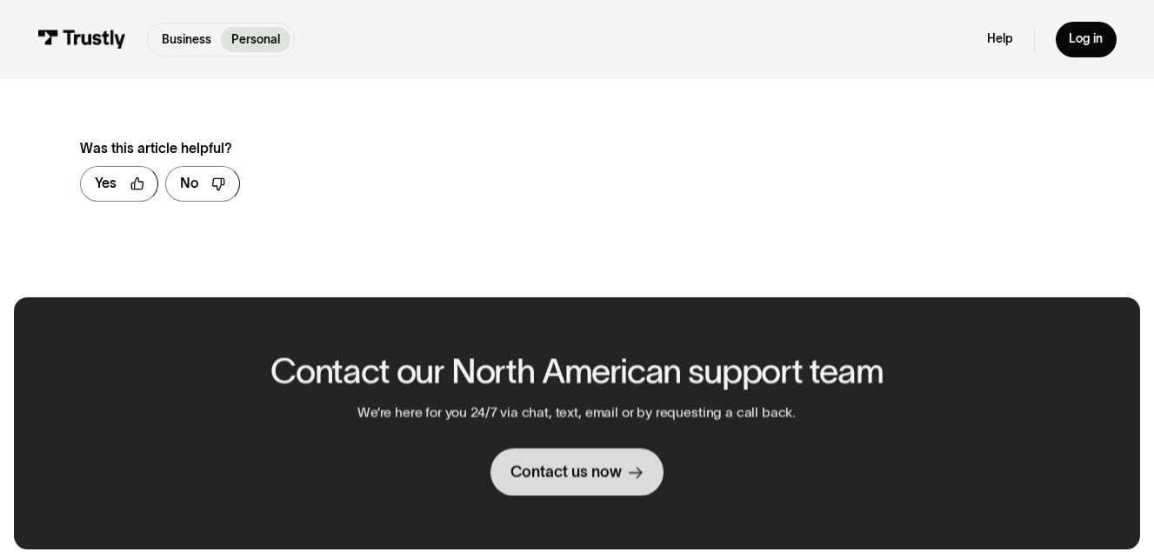
scroll to position [1577, 0]
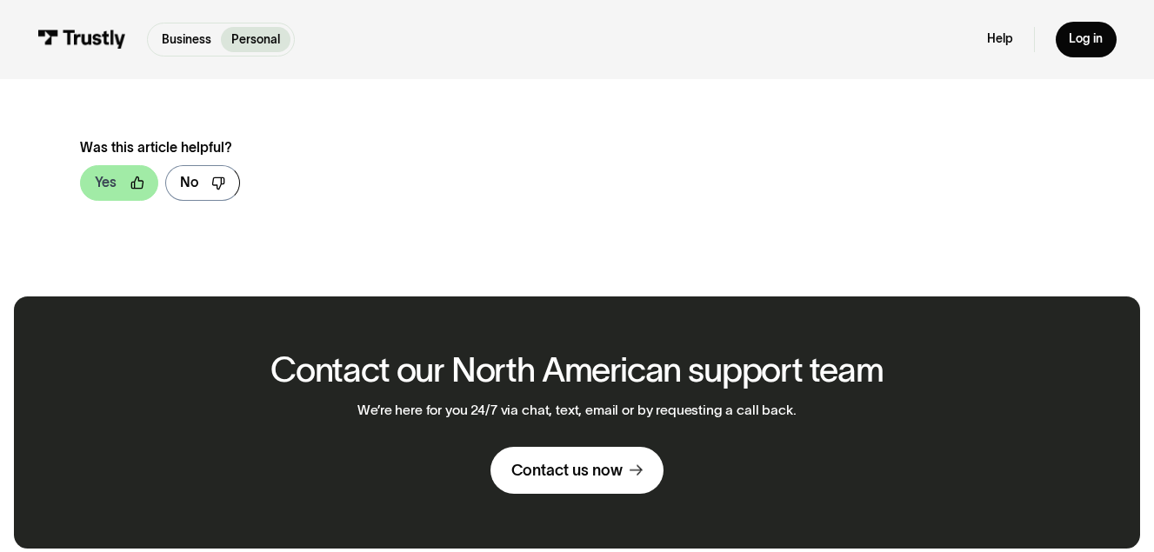
click at [121, 165] on link "Yes" at bounding box center [119, 183] width 78 height 36
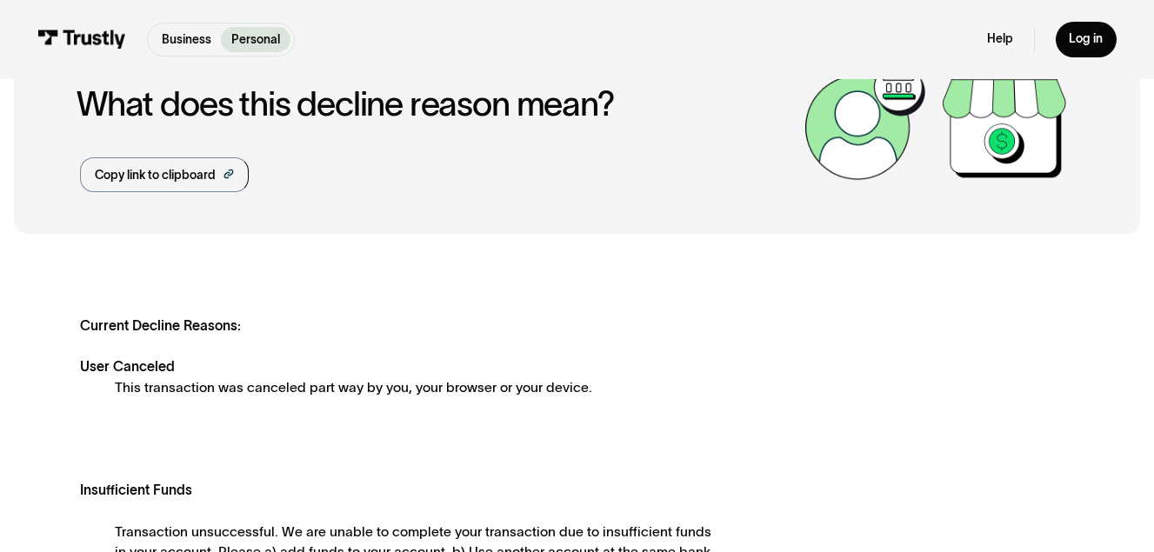
scroll to position [0, 0]
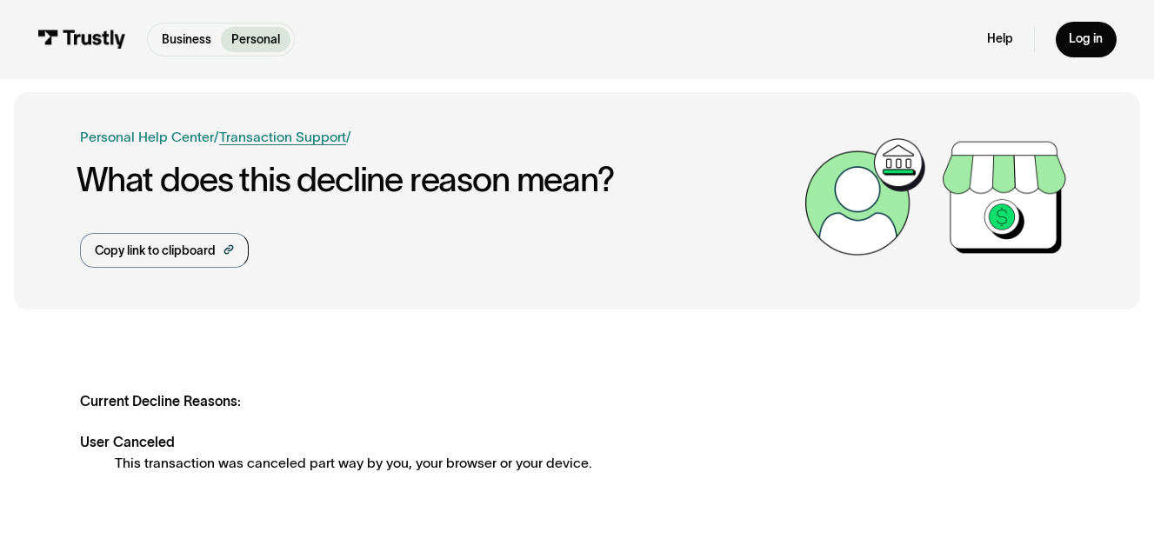
click at [237, 140] on link "Transaction Support" at bounding box center [282, 137] width 127 height 15
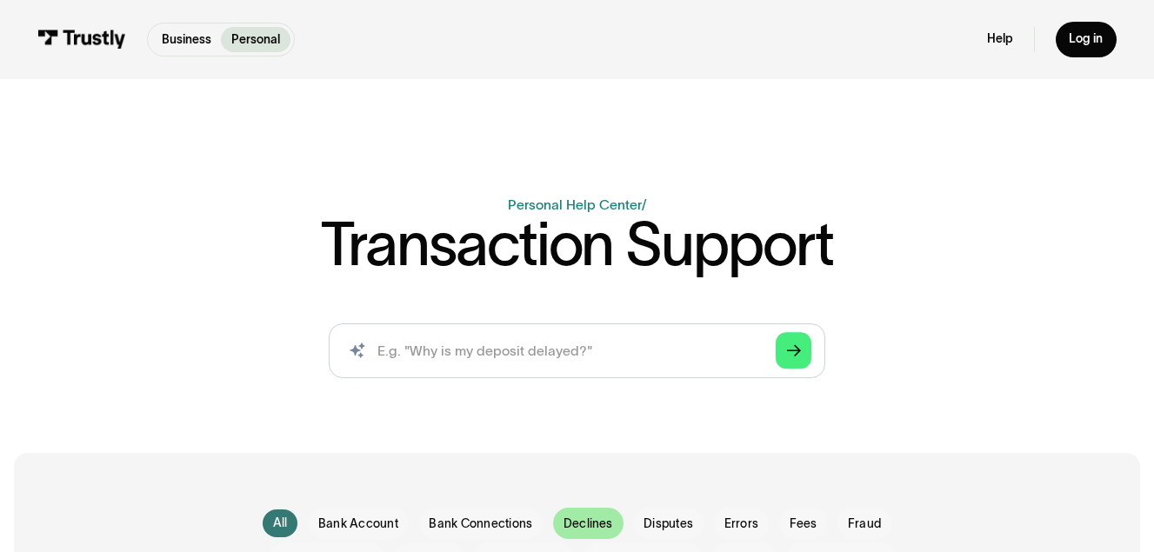
click at [618, 526] on div "Email Form" at bounding box center [588, 523] width 70 height 30
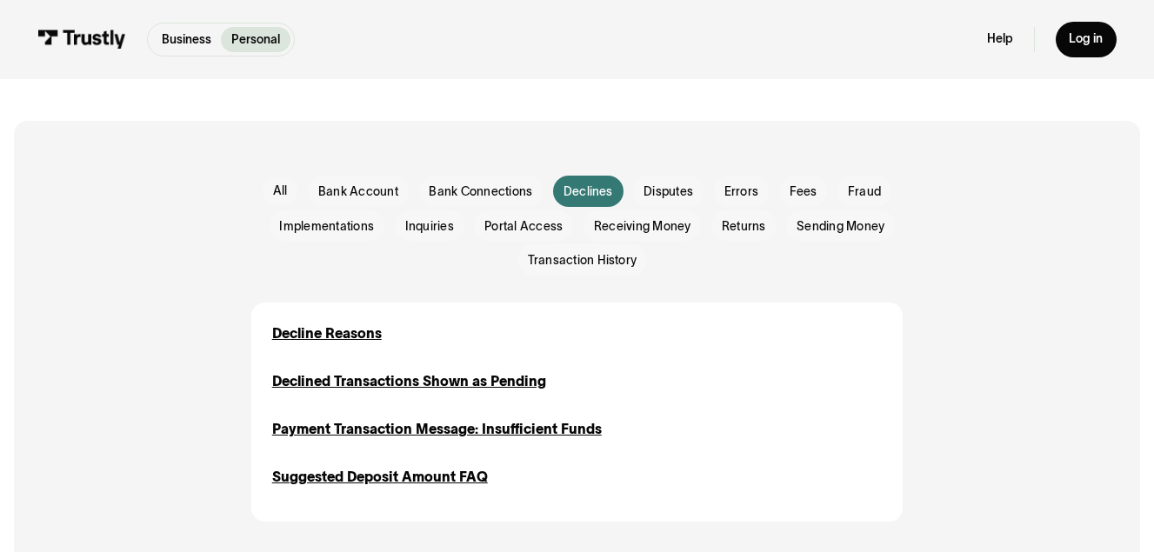
scroll to position [331, 0]
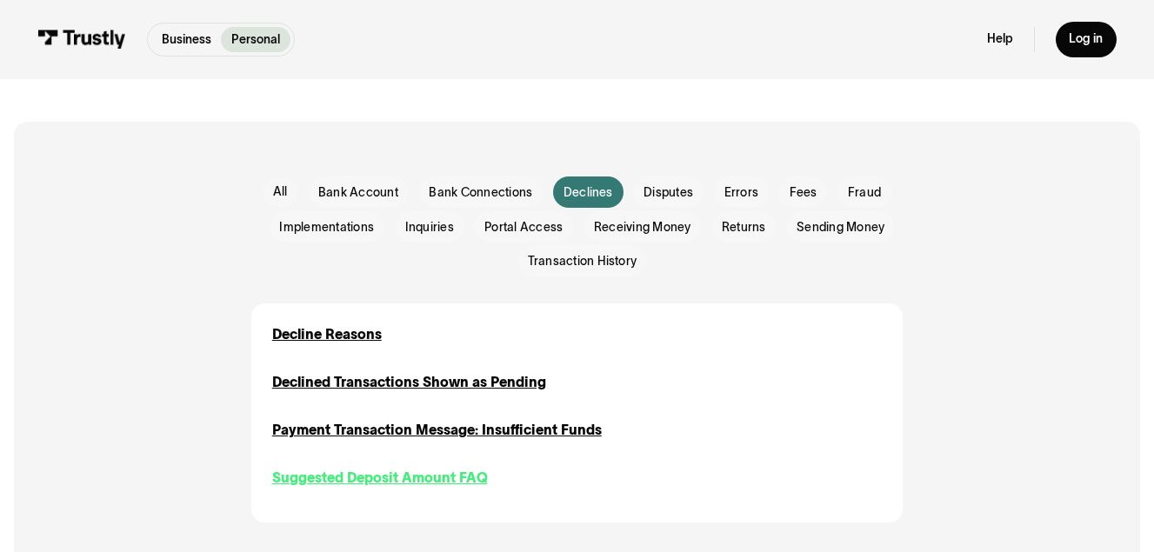
click at [450, 481] on div "Suggested Deposit Amount FAQ" at bounding box center [380, 478] width 216 height 21
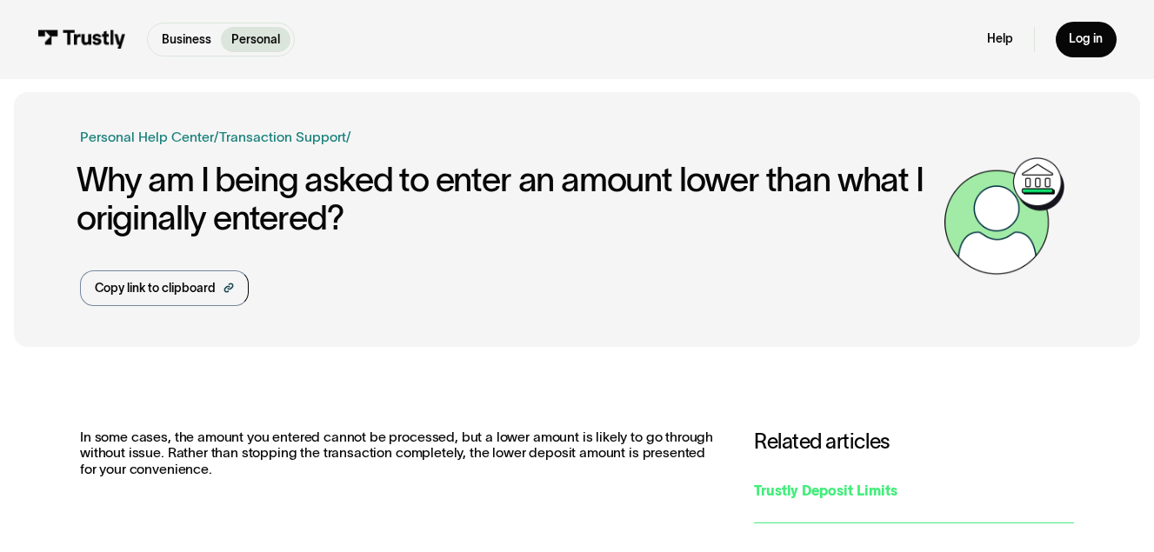
click at [873, 491] on div "Trustly Deposit Limits" at bounding box center [914, 491] width 320 height 21
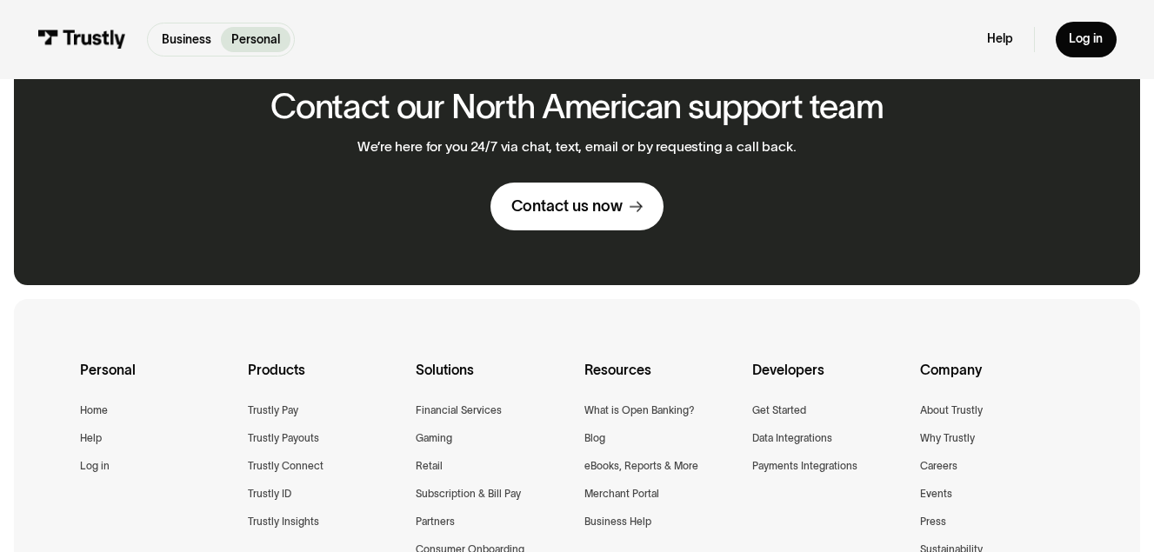
scroll to position [849, 0]
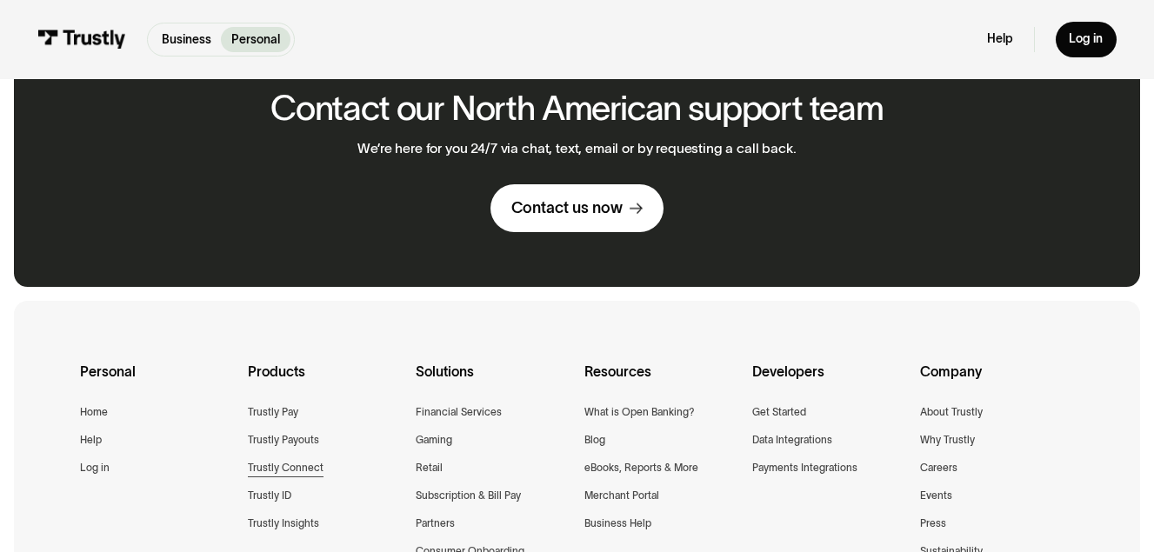
click at [270, 477] on div "Trustly Connect" at bounding box center [286, 467] width 76 height 17
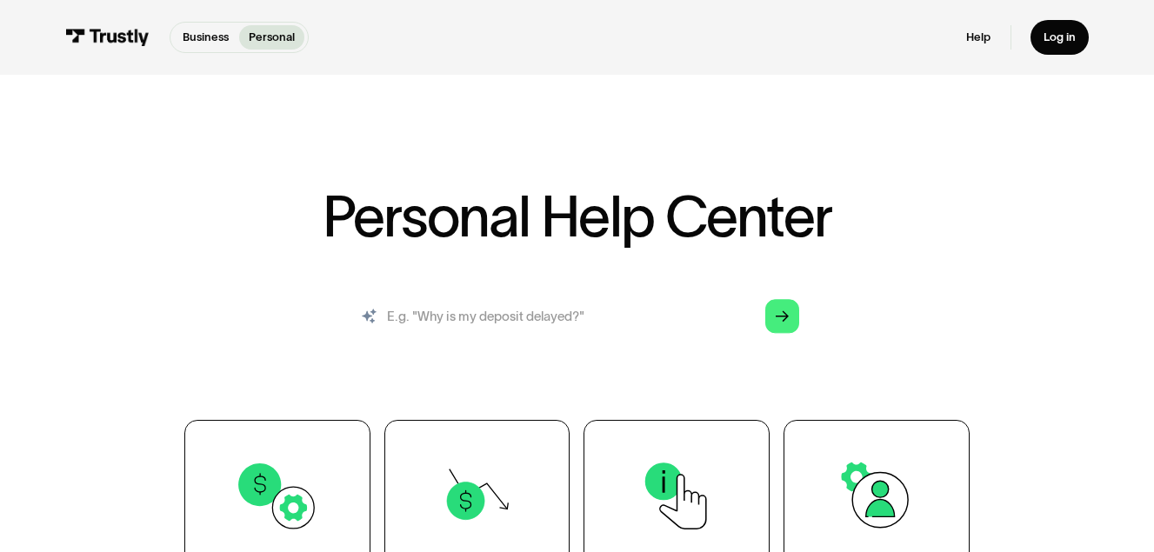
click at [573, 323] on input "search" at bounding box center [577, 317] width 471 height 52
type input "fuck you"
click at [781, 323] on div "Arrow Right" at bounding box center [782, 316] width 13 height 13
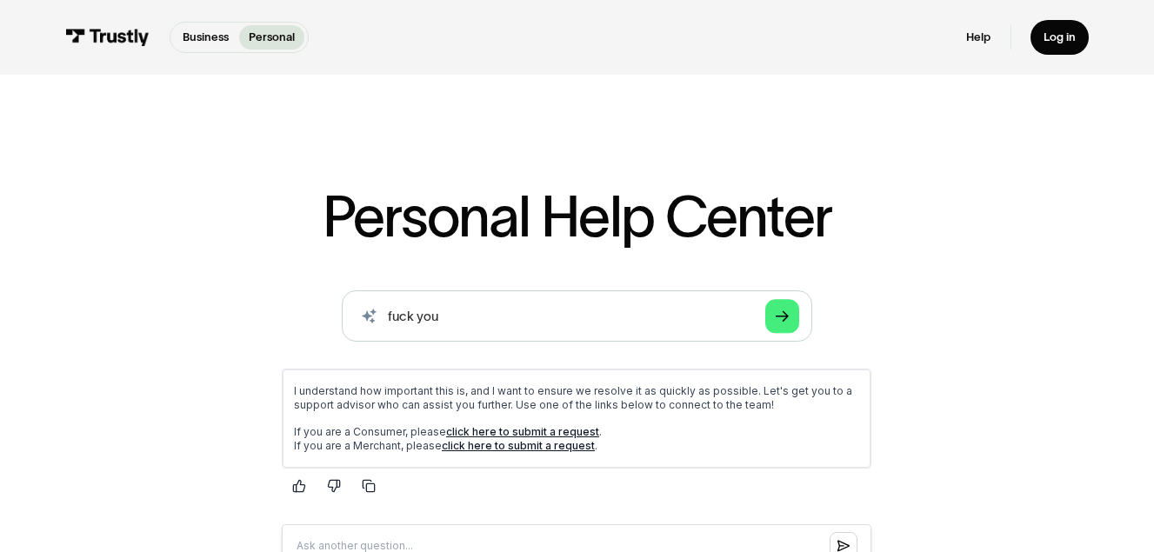
click at [531, 428] on link "click here to submit a request" at bounding box center [522, 431] width 153 height 13
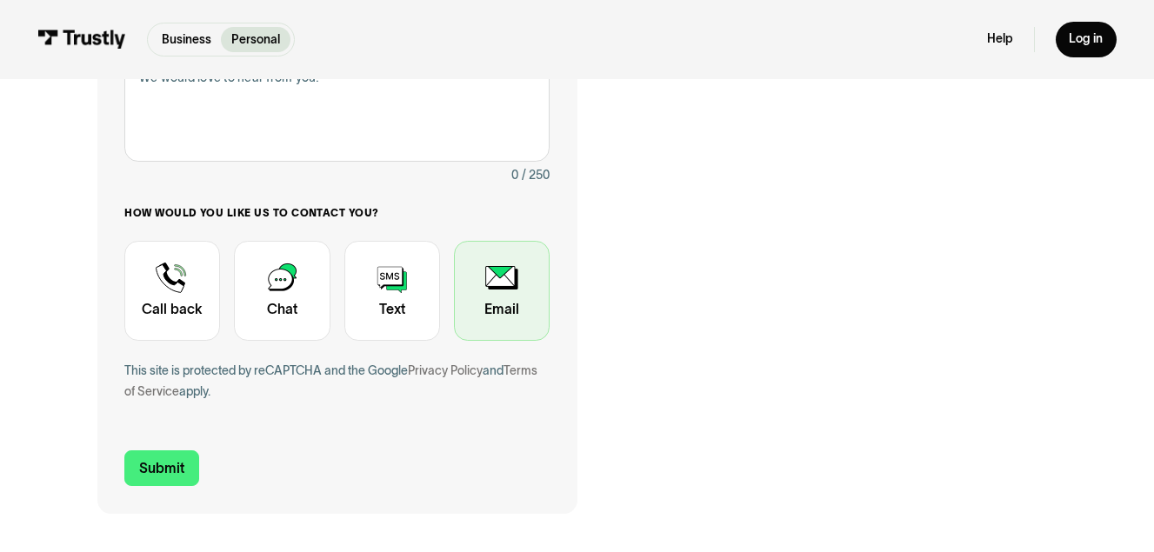
scroll to position [420, 0]
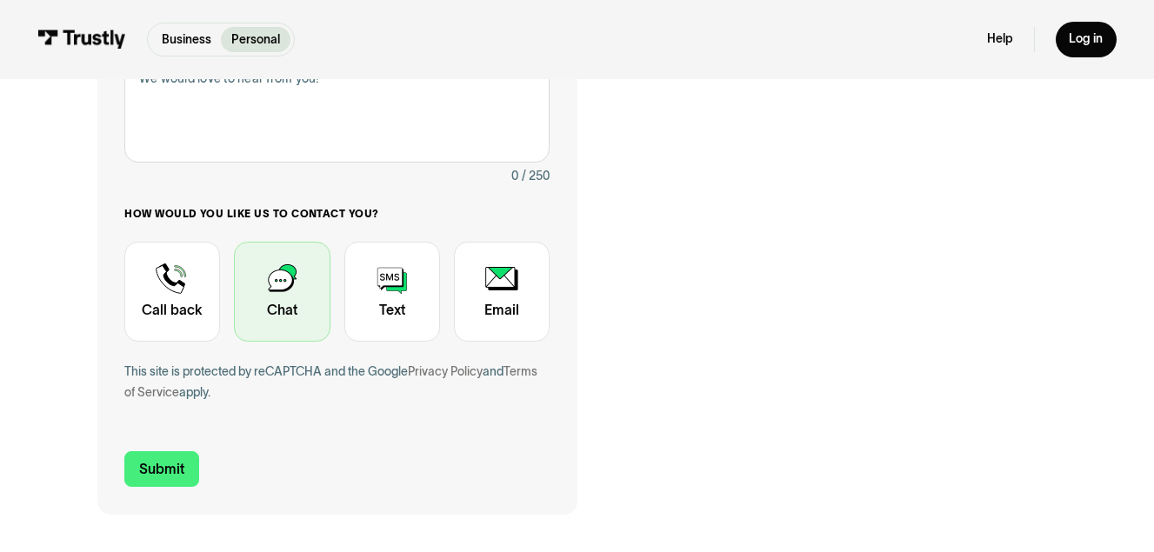
click at [292, 266] on div "Contact Trustly Support" at bounding box center [282, 292] width 96 height 100
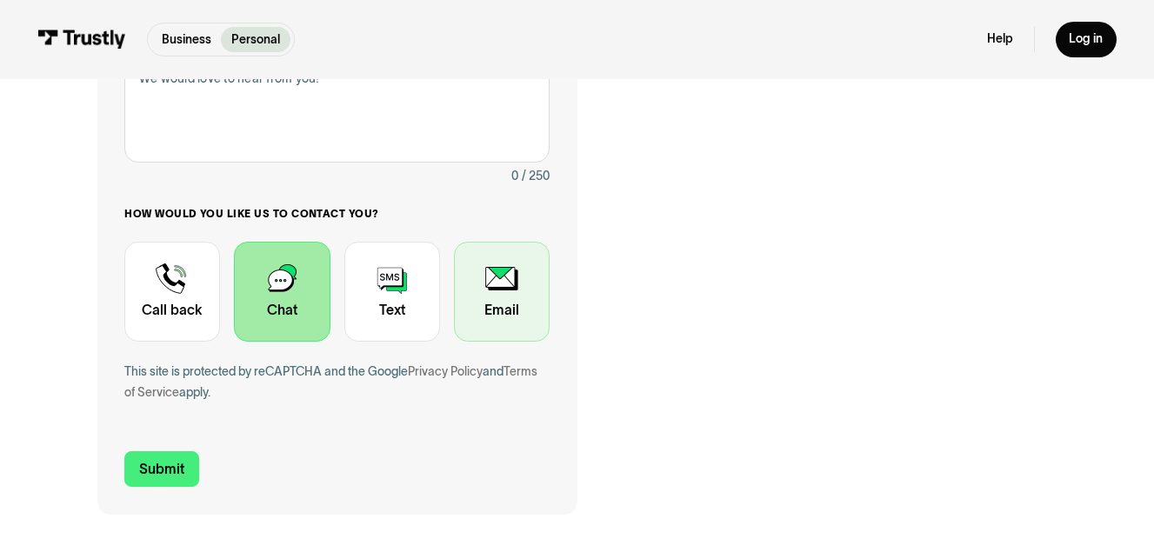
click at [499, 312] on div "Contact Trustly Support" at bounding box center [502, 292] width 96 height 100
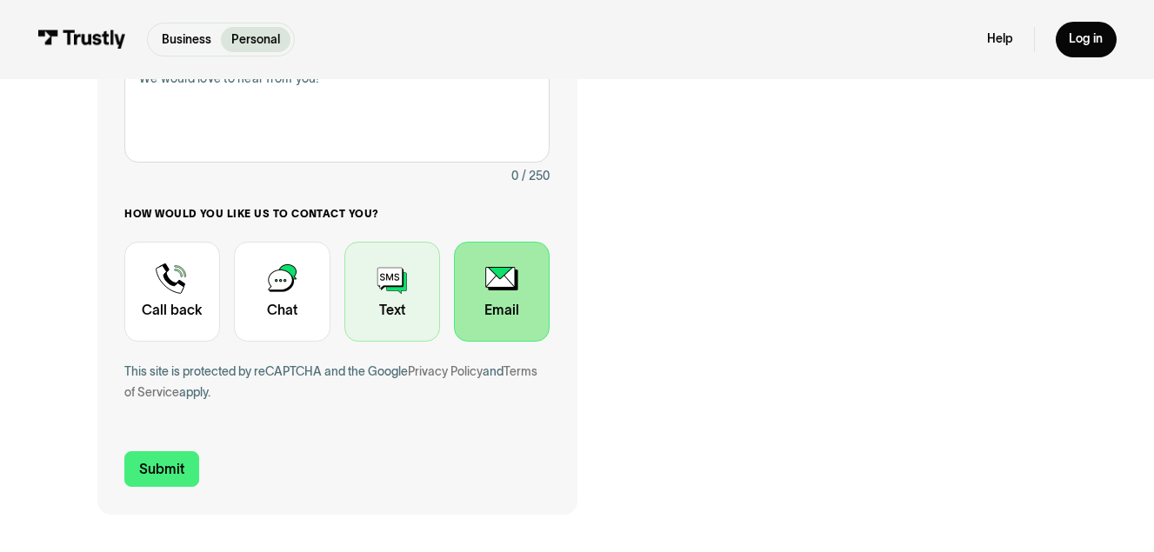
click at [386, 310] on div "Contact Trustly Support" at bounding box center [392, 292] width 96 height 100
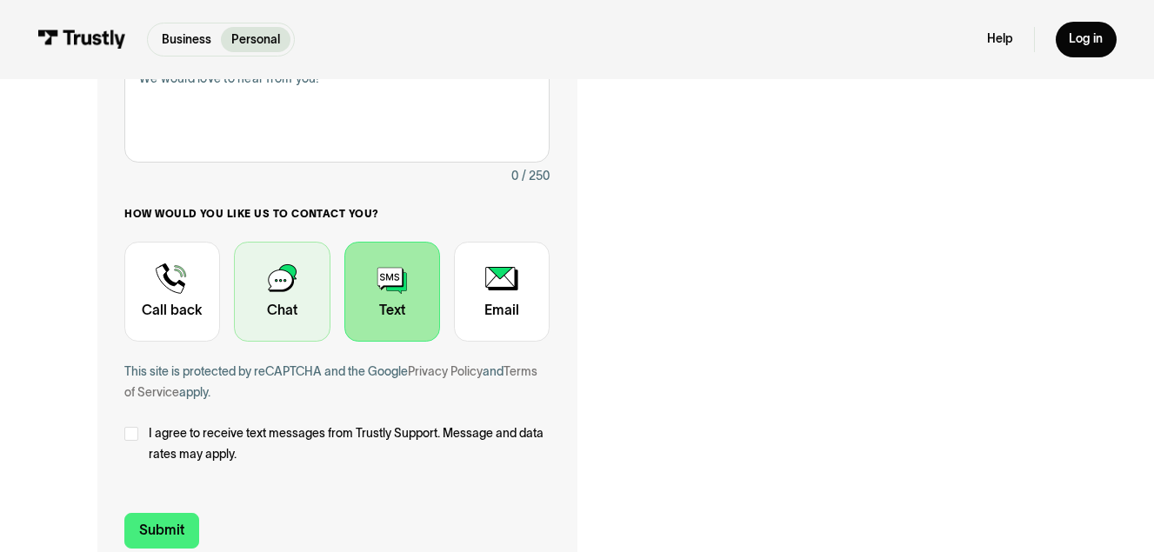
click at [296, 271] on div "Contact Trustly Support" at bounding box center [282, 292] width 96 height 100
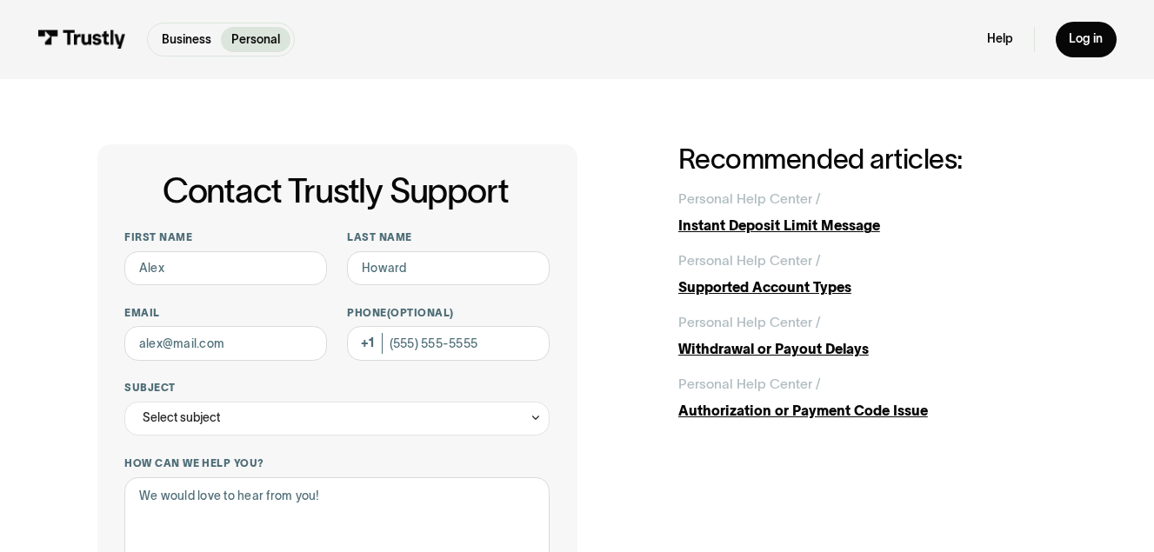
scroll to position [0, 0]
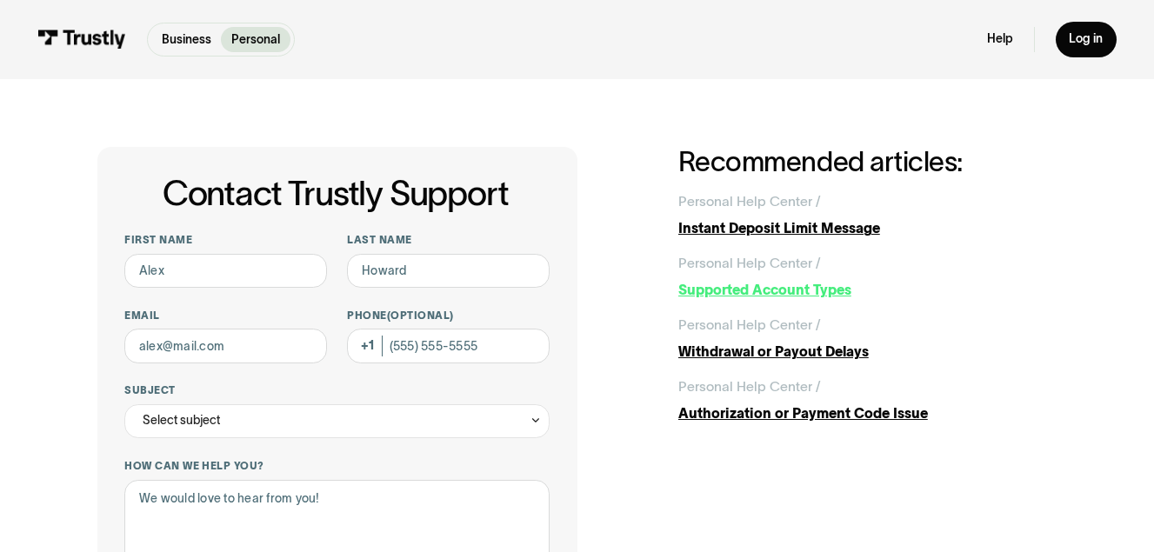
click at [749, 298] on div "Supported Account Types" at bounding box center [867, 290] width 379 height 21
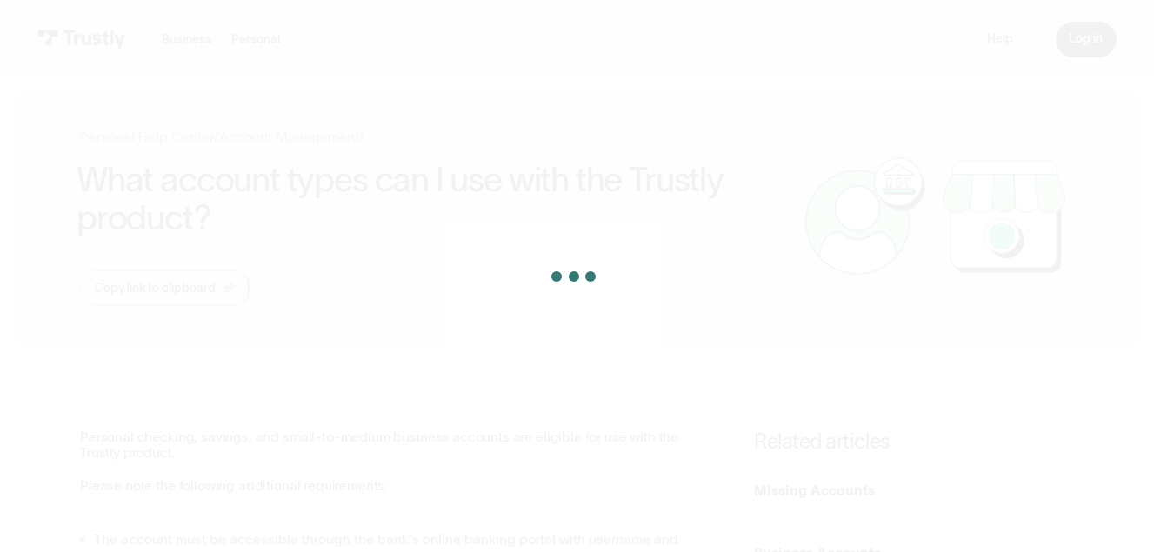
click at [749, 298] on div "Business Help Center Personal Help Center / Personal Business Troubleshooting P…" at bounding box center [438, 216] width 716 height 179
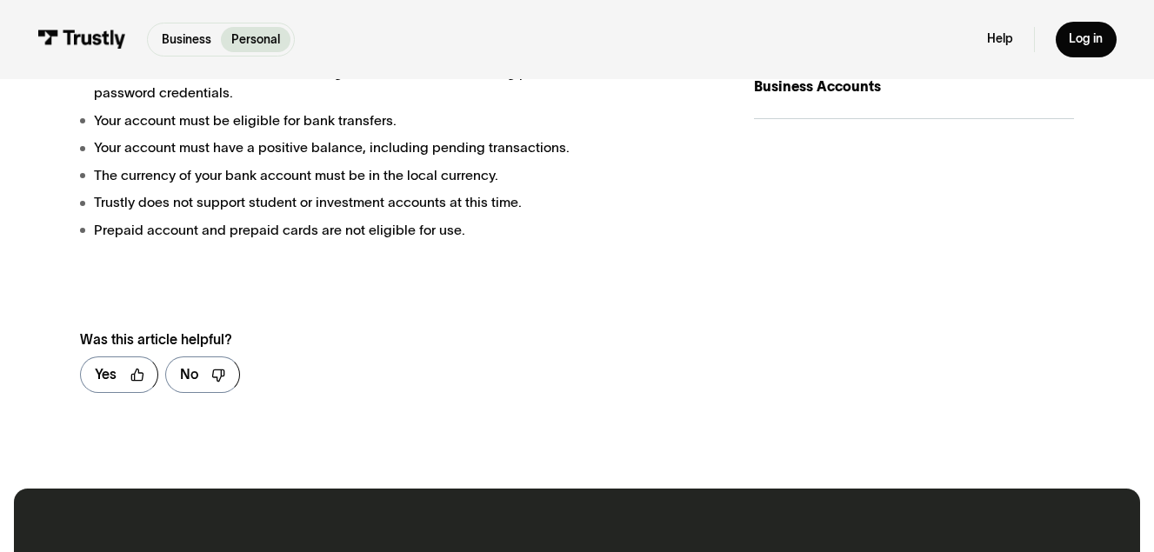
scroll to position [468, 0]
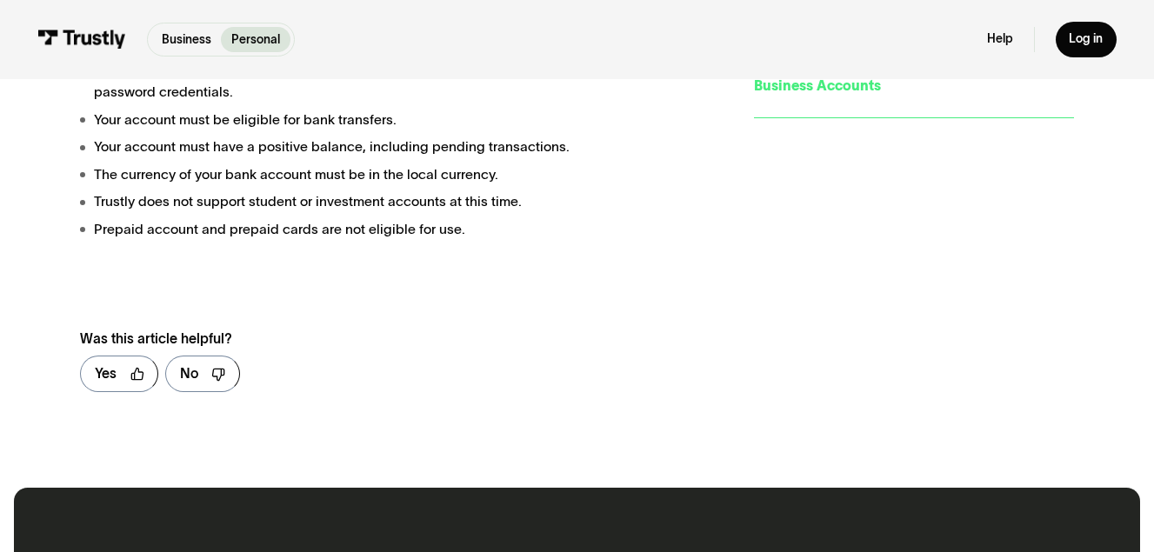
click at [852, 92] on div "Business Accounts" at bounding box center [914, 86] width 320 height 21
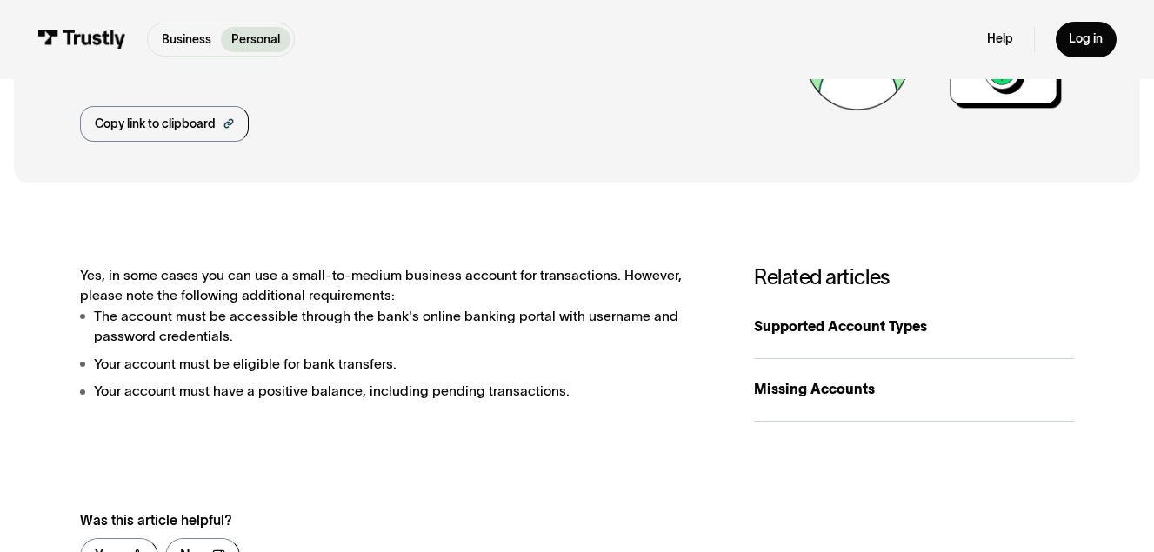
scroll to position [176, 0]
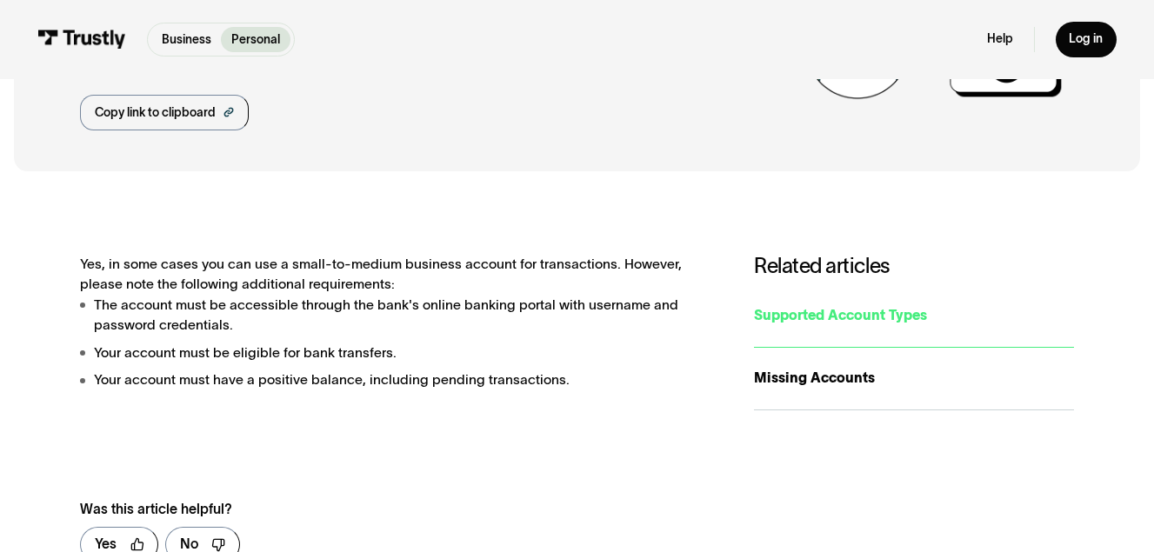
click at [892, 303] on link "Supported Account Types" at bounding box center [914, 316] width 320 height 63
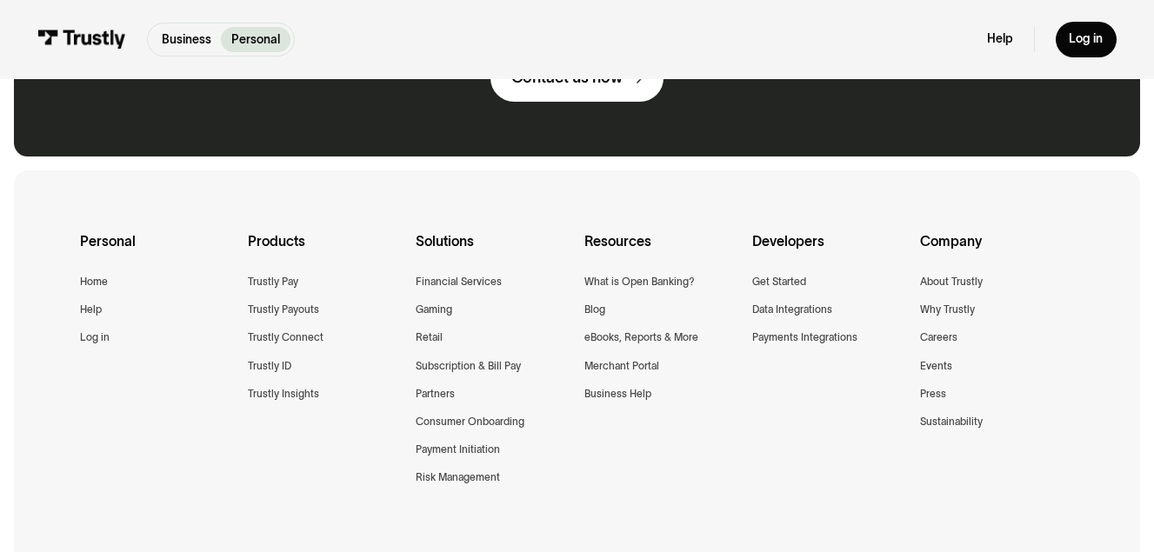
scroll to position [1052, 0]
